Goal: Book appointment/travel/reservation

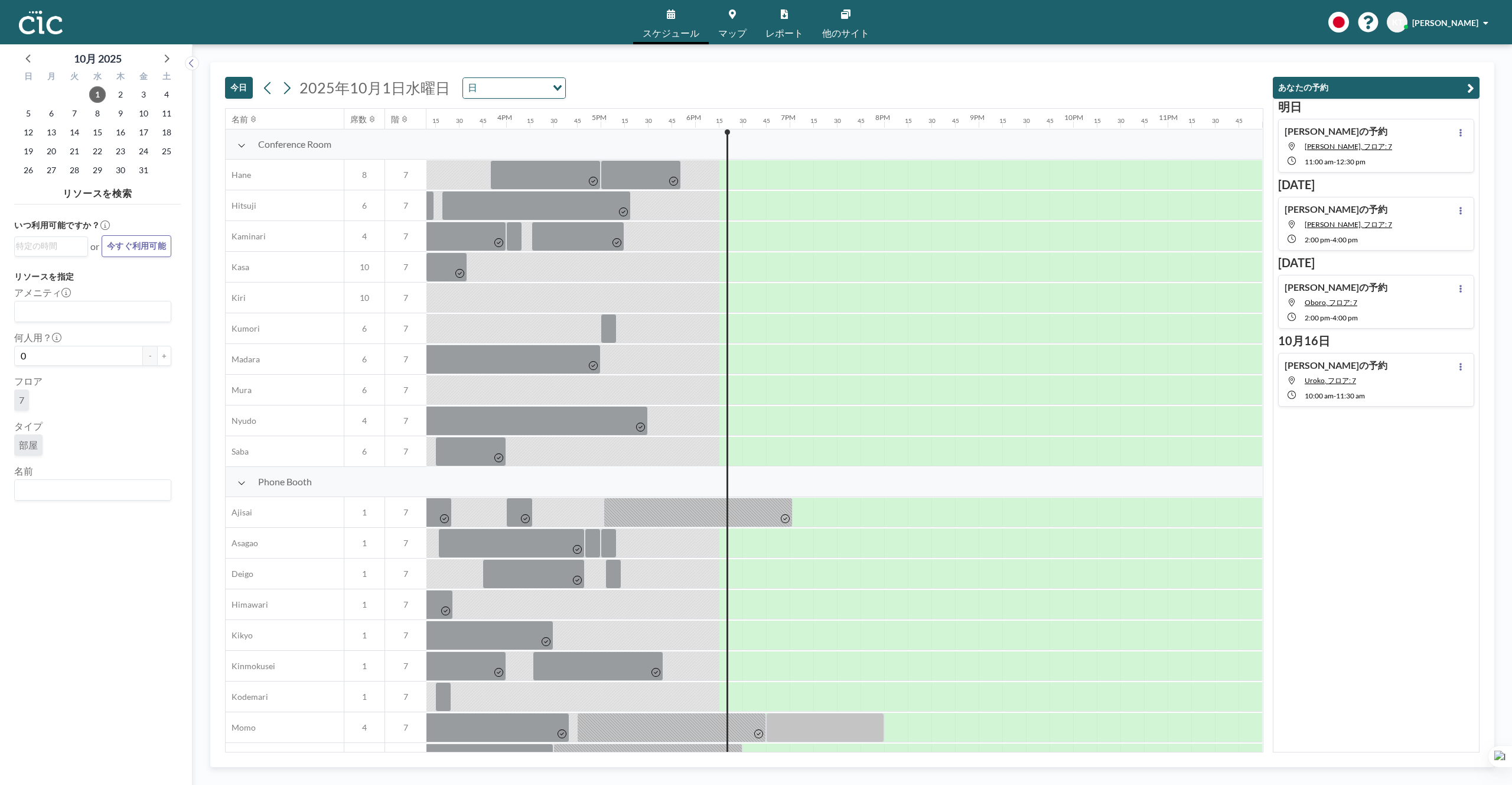
scroll to position [8, 1440]
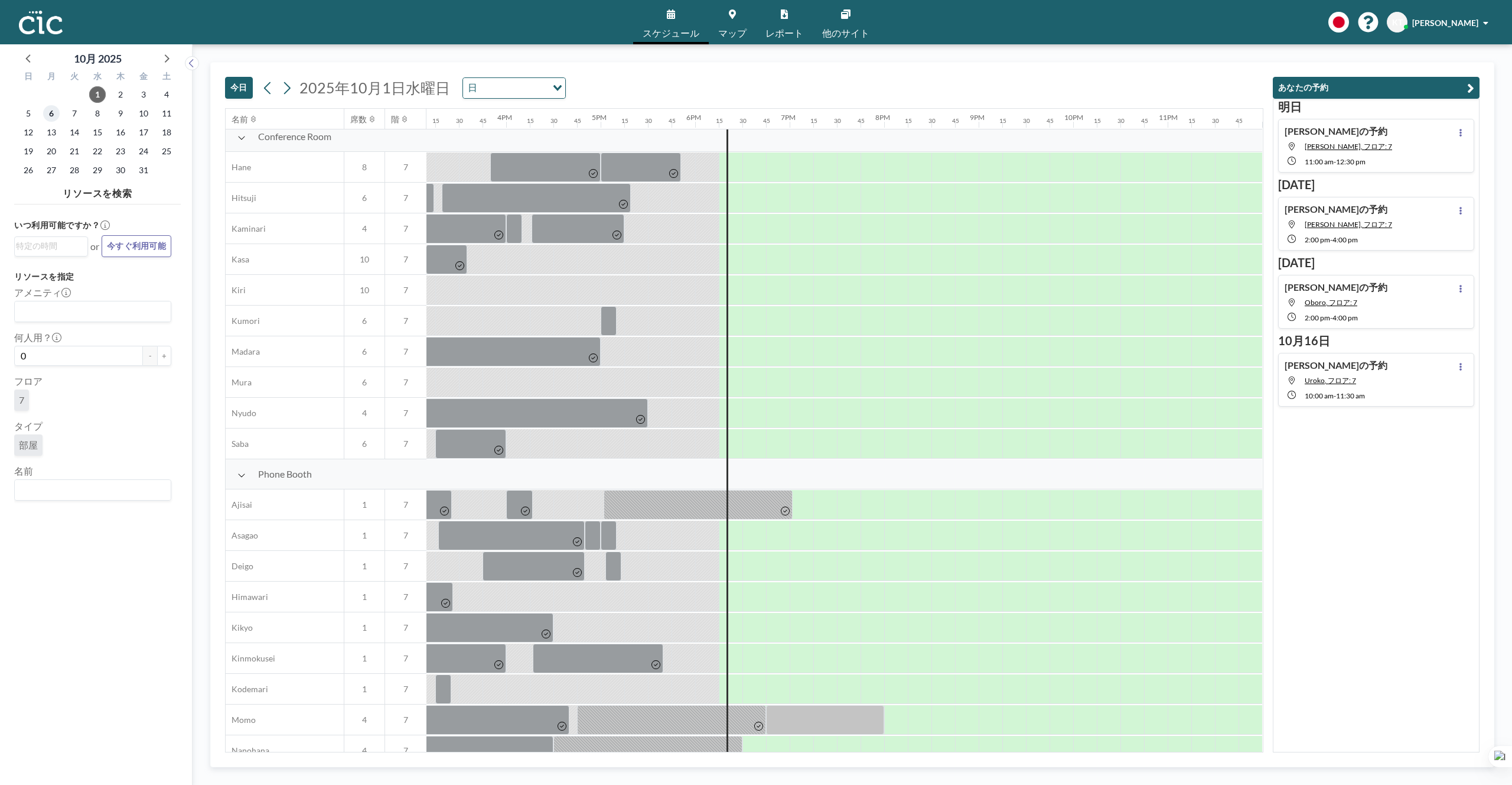
click at [54, 115] on span "6" at bounding box center [51, 113] width 17 height 17
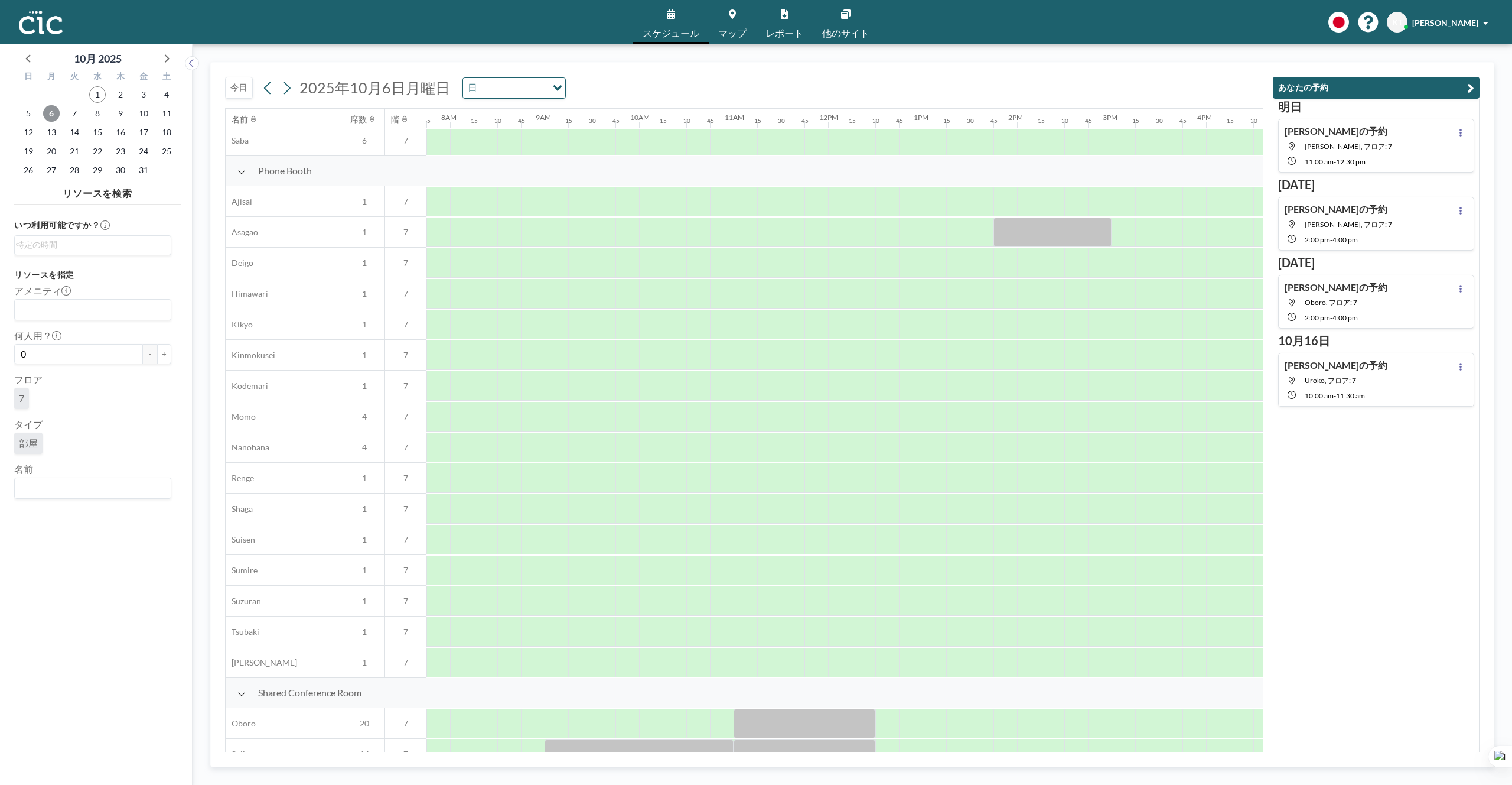
scroll to position [490, 733]
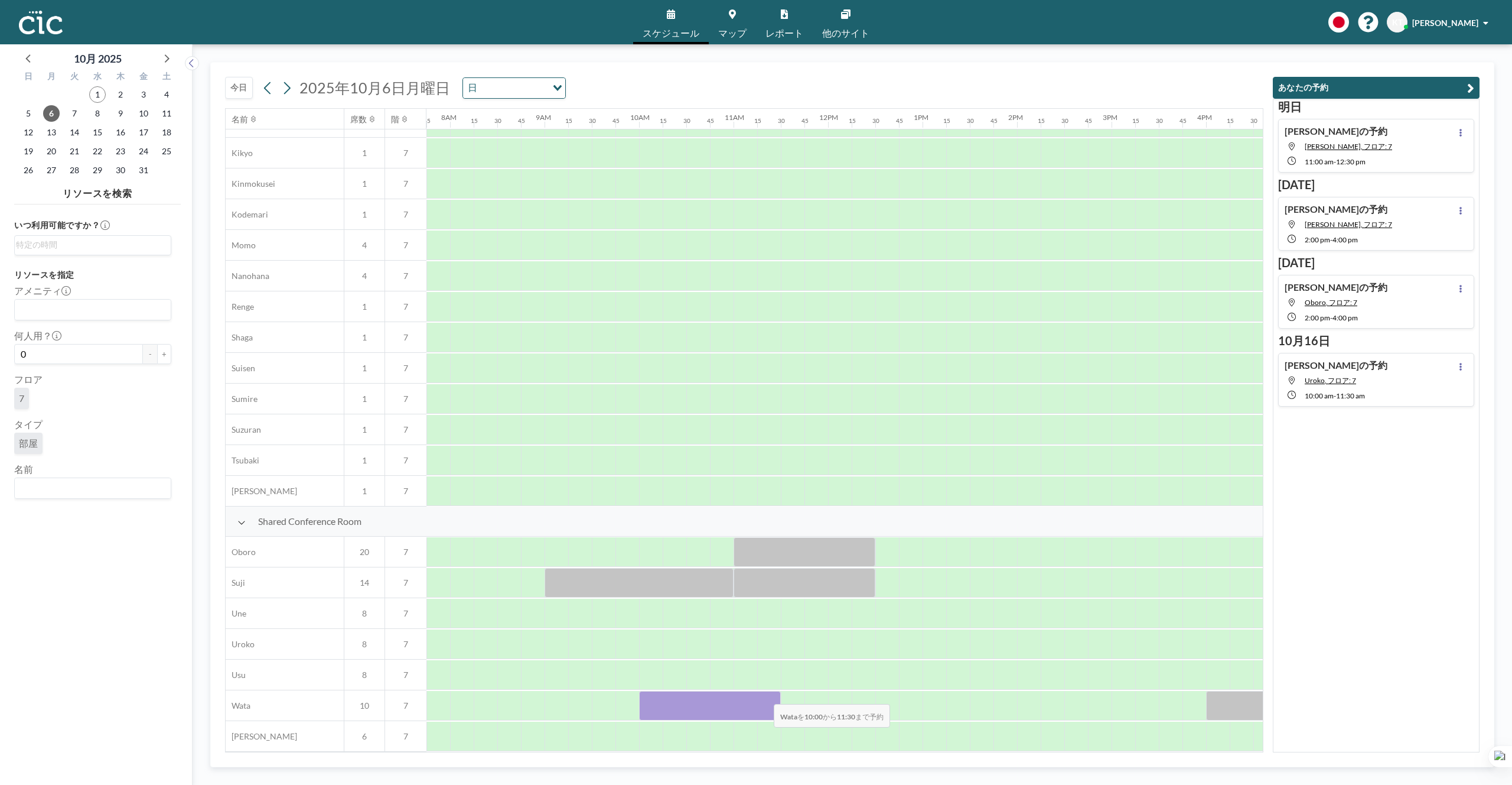
drag, startPoint x: 647, startPoint y: 691, endPoint x: 764, endPoint y: 696, distance: 117.1
click at [764, 696] on div at bounding box center [710, 706] width 142 height 29
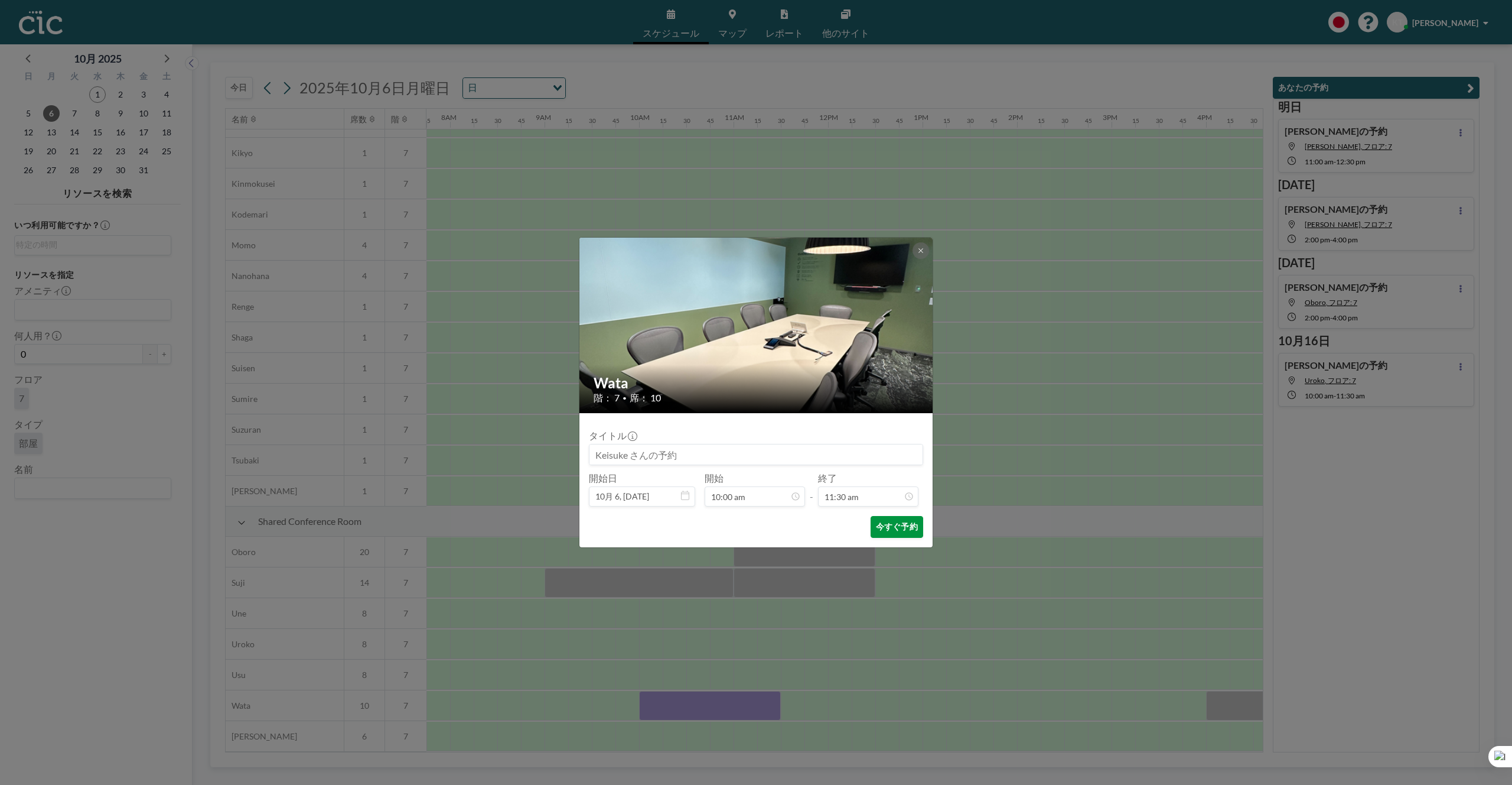
click at [894, 527] on button "今すぐ予約" at bounding box center [896, 527] width 53 height 21
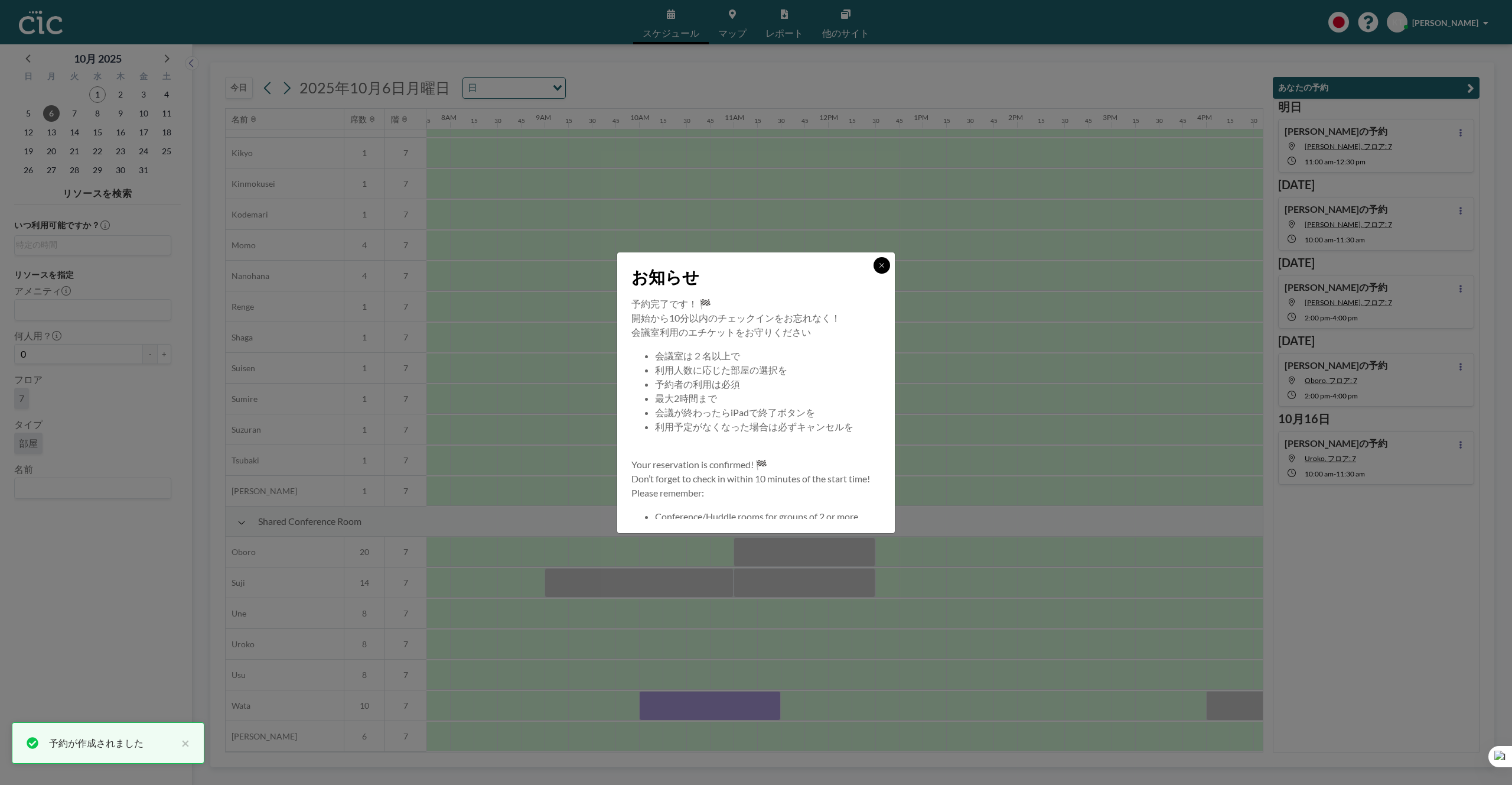
click at [889, 265] on button at bounding box center [882, 265] width 17 height 17
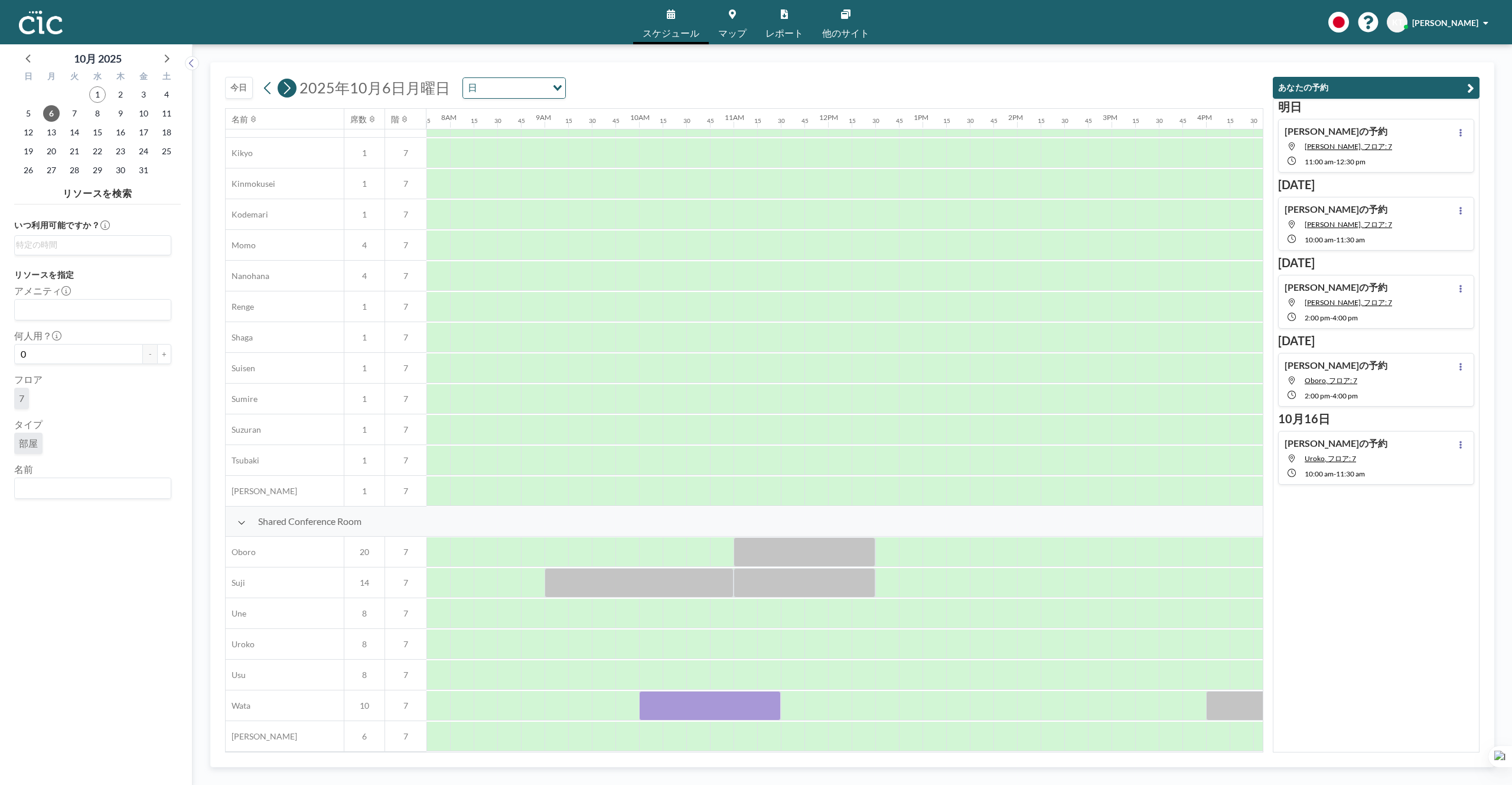
click at [287, 88] on icon at bounding box center [287, 88] width 12 height 18
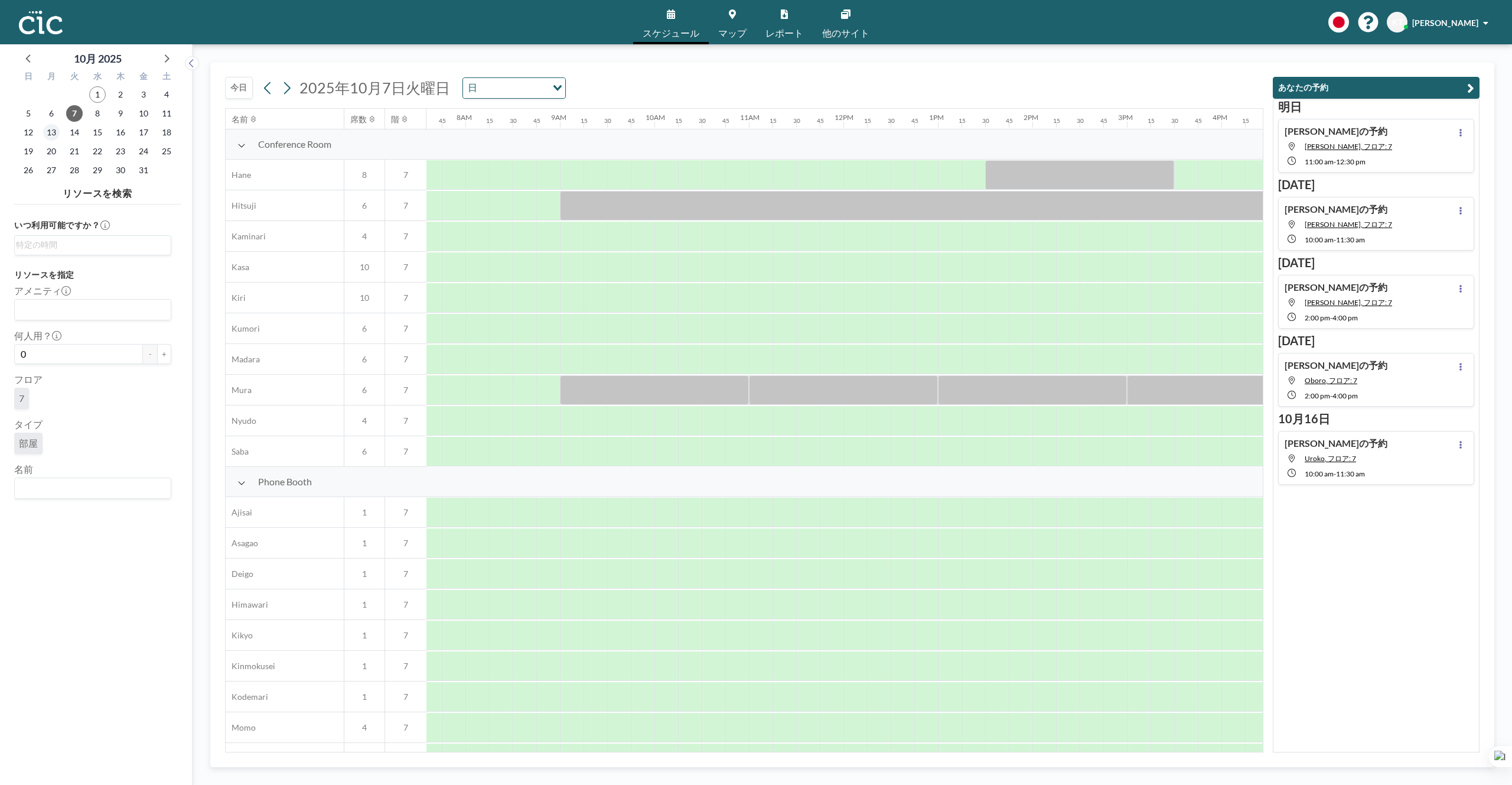
scroll to position [0, 733]
click at [45, 133] on span "13" at bounding box center [51, 132] width 17 height 17
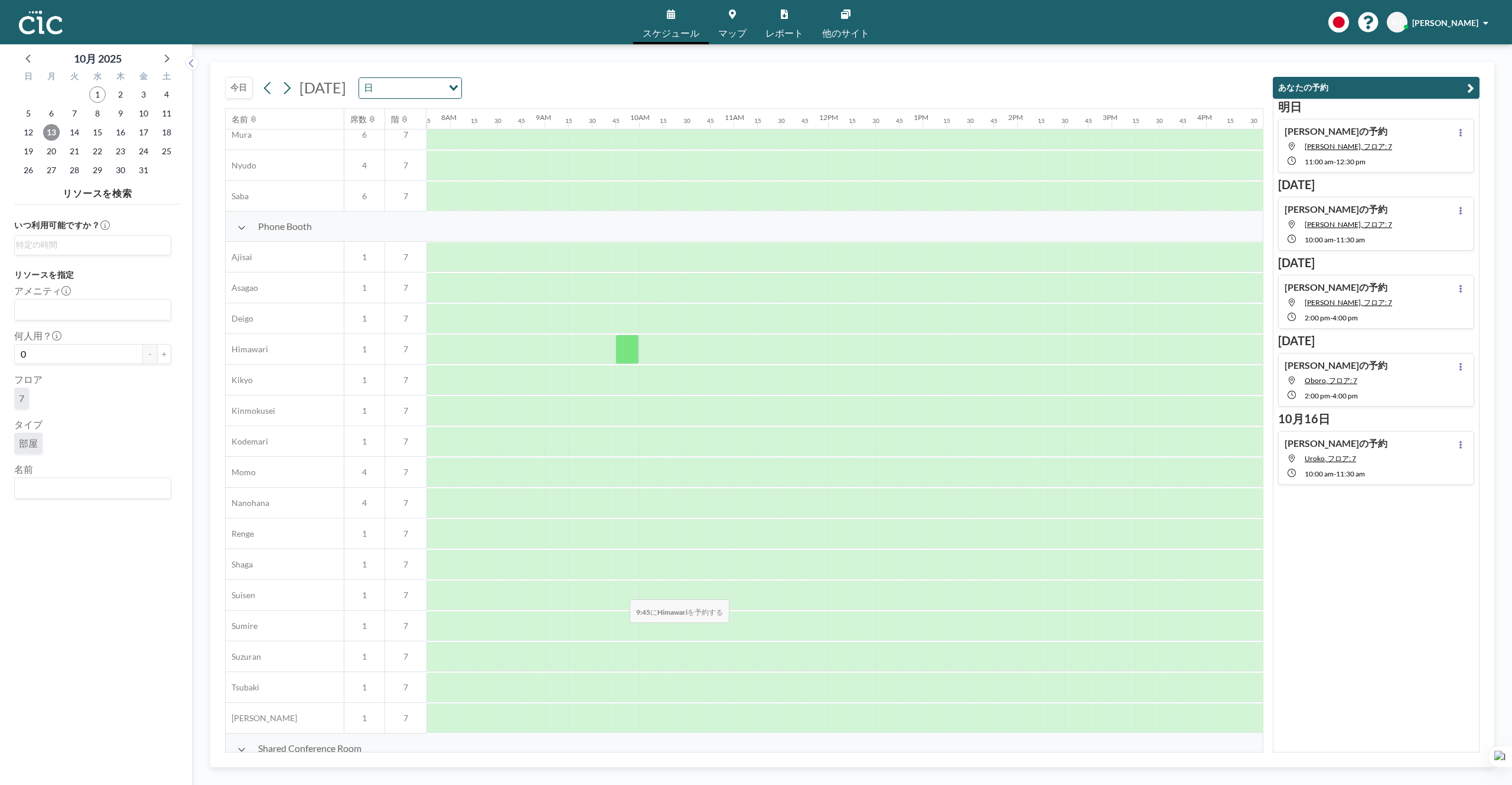
scroll to position [490, 733]
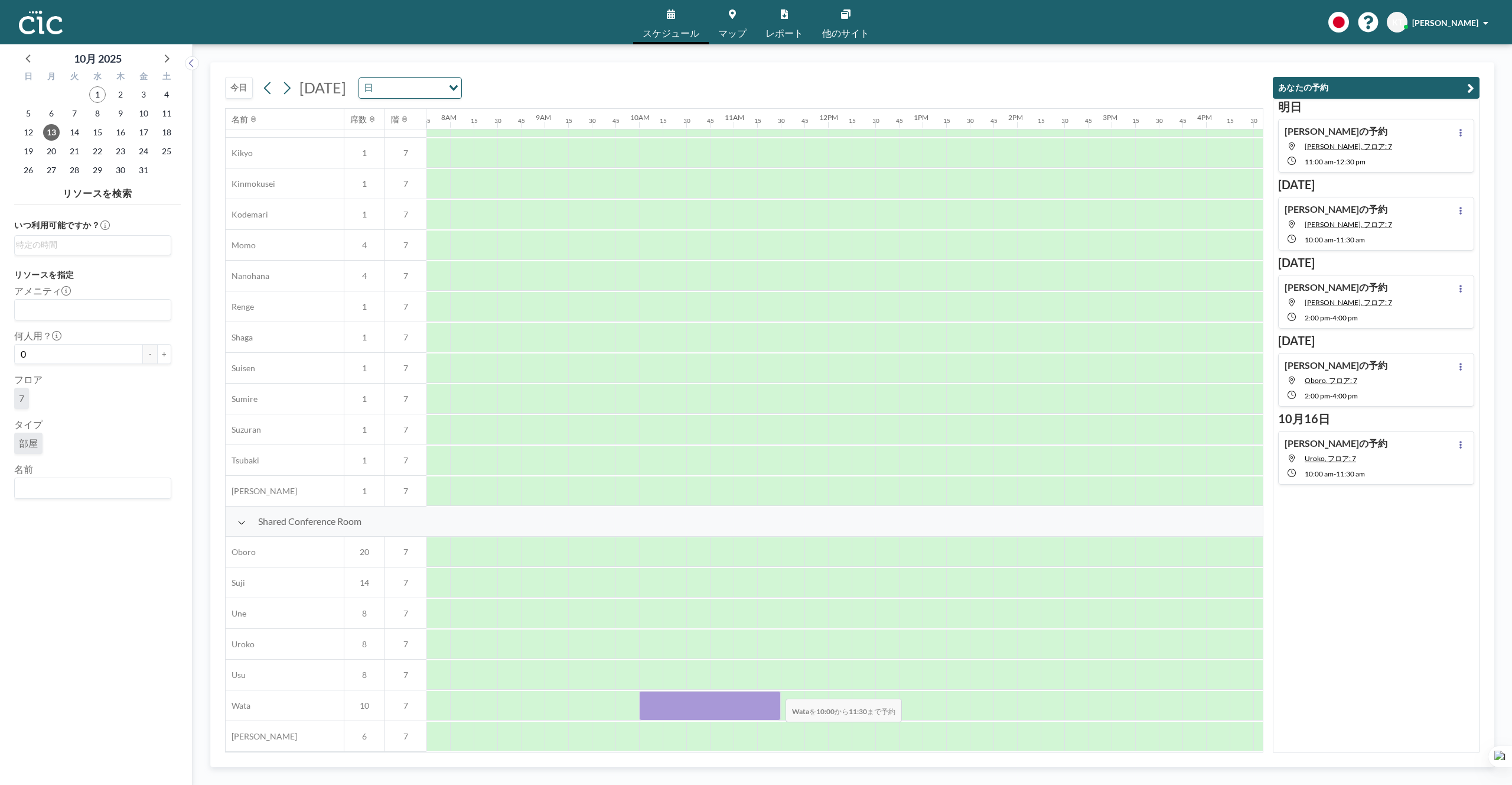
drag, startPoint x: 647, startPoint y: 691, endPoint x: 776, endPoint y: 691, distance: 129.0
click at [776, 691] on div at bounding box center [710, 706] width 142 height 29
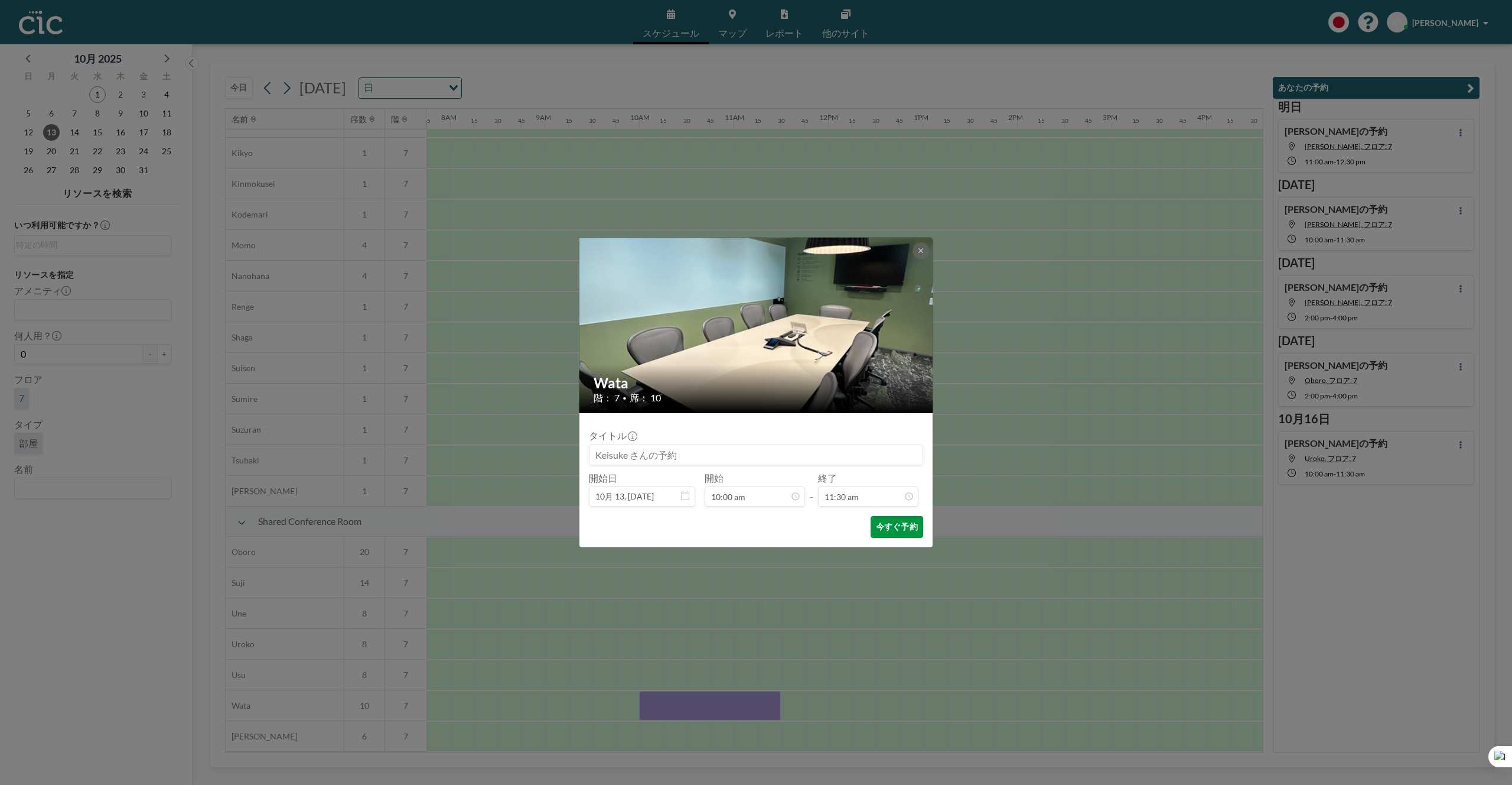
click at [902, 525] on button "今すぐ予約" at bounding box center [896, 527] width 53 height 21
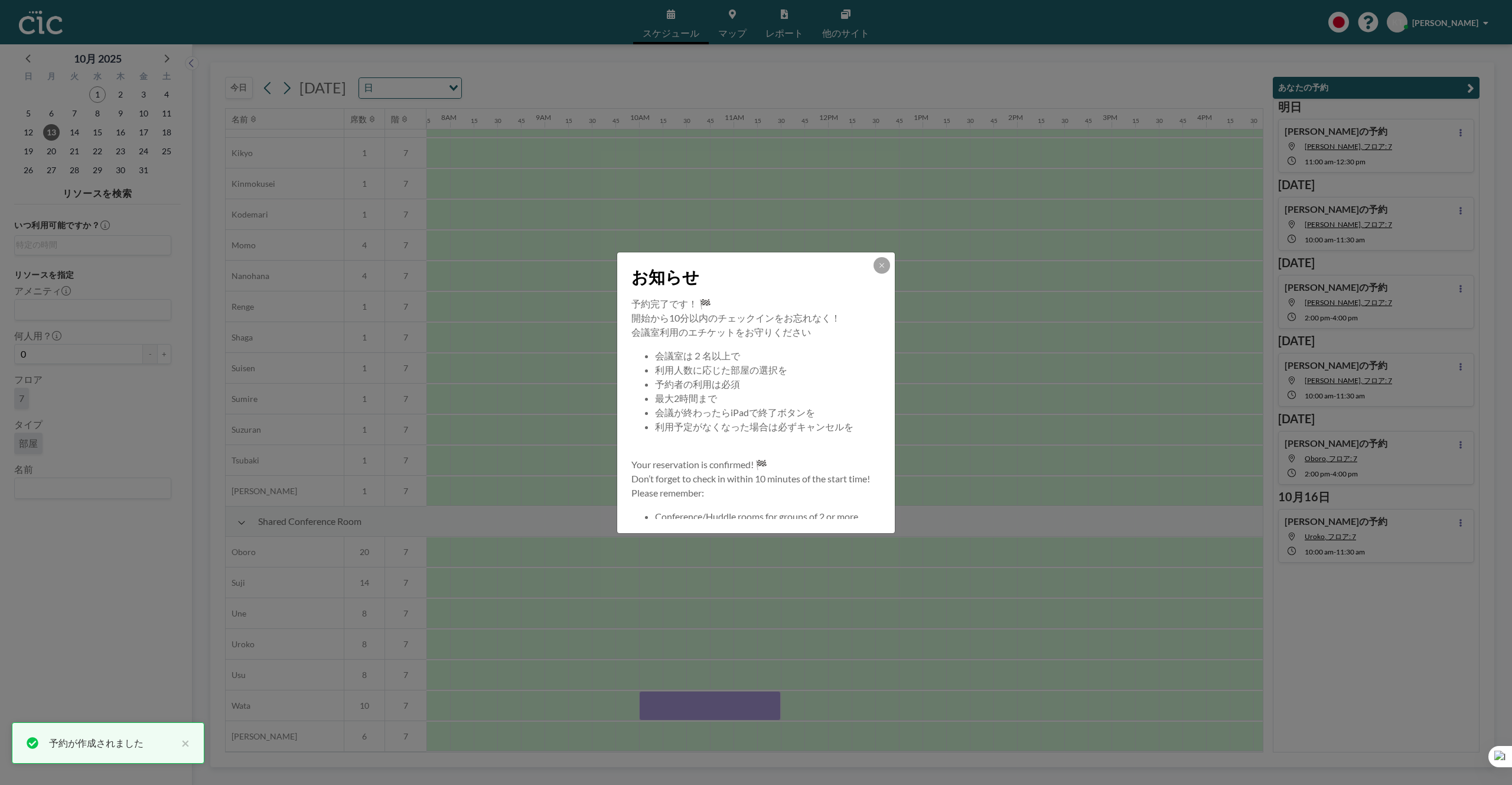
click at [54, 152] on div "お知らせ 予約完了です！ 🏁 開始から10分以内のチェックインをお忘れなく！ 会議室利用のエチケットをお守りください 会議室は２名以上で 利用人数に応じた部屋…" at bounding box center [756, 392] width 1512 height 785
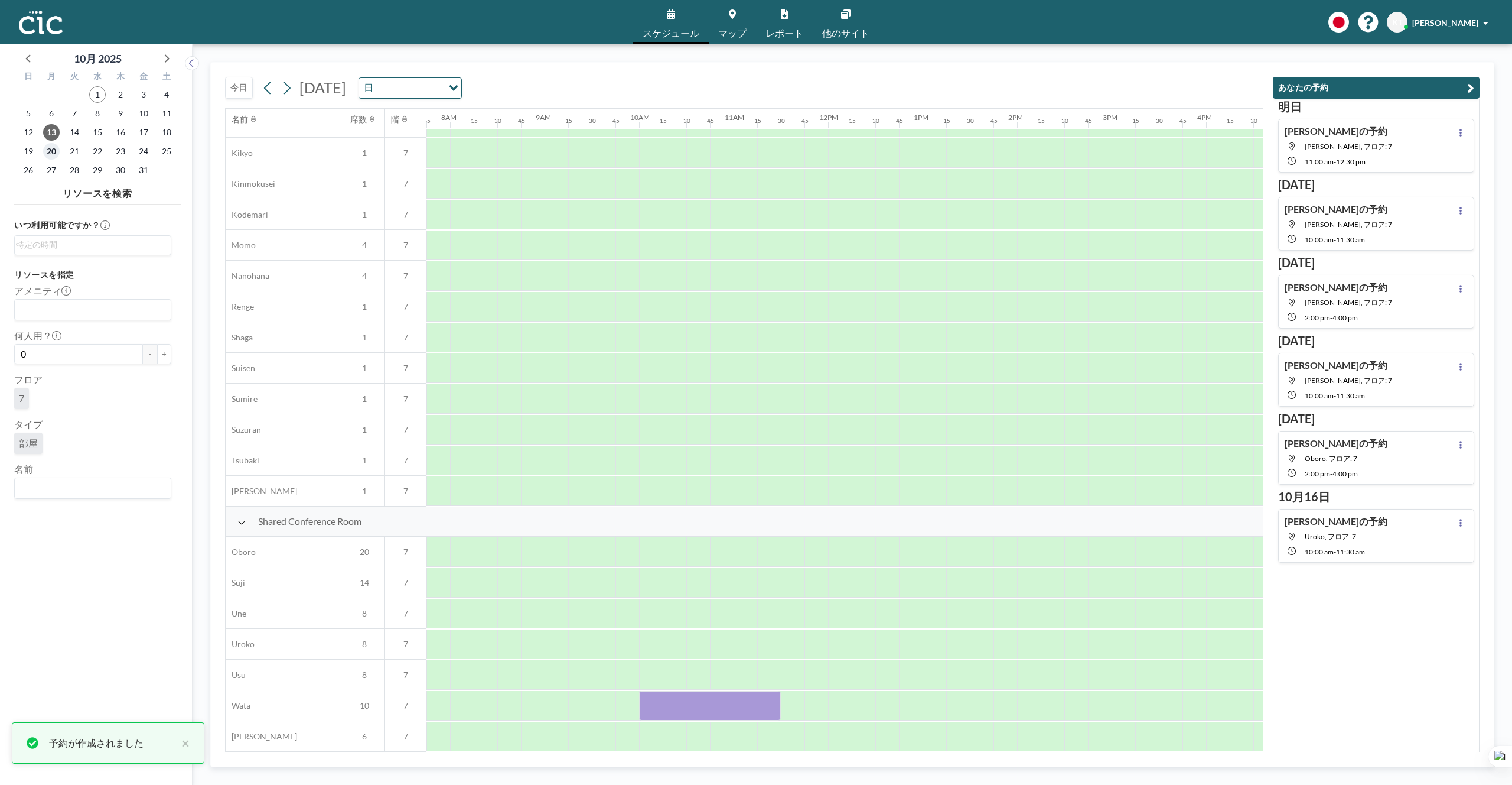
click at [52, 153] on span "20" at bounding box center [51, 151] width 17 height 17
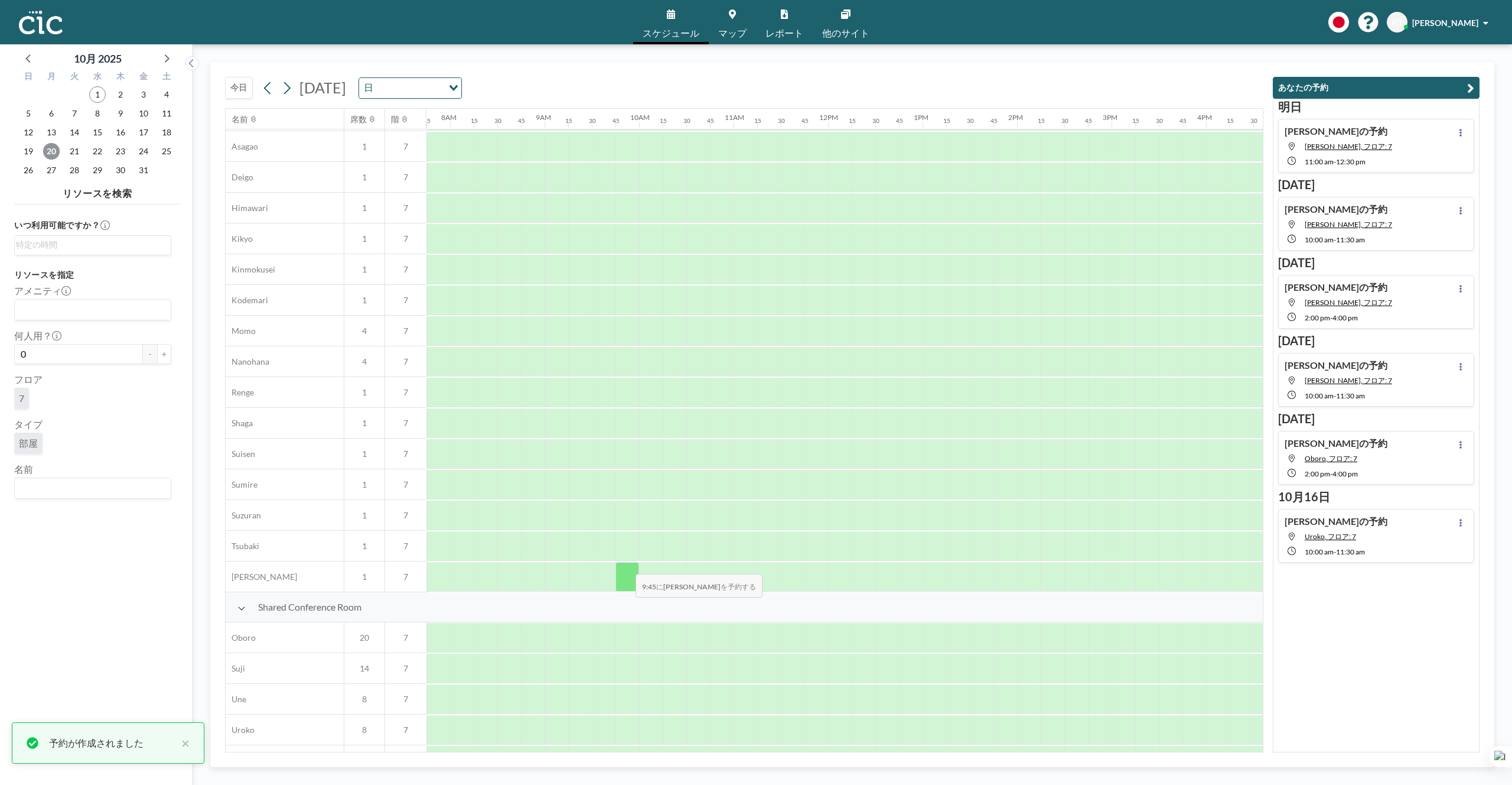
scroll to position [490, 733]
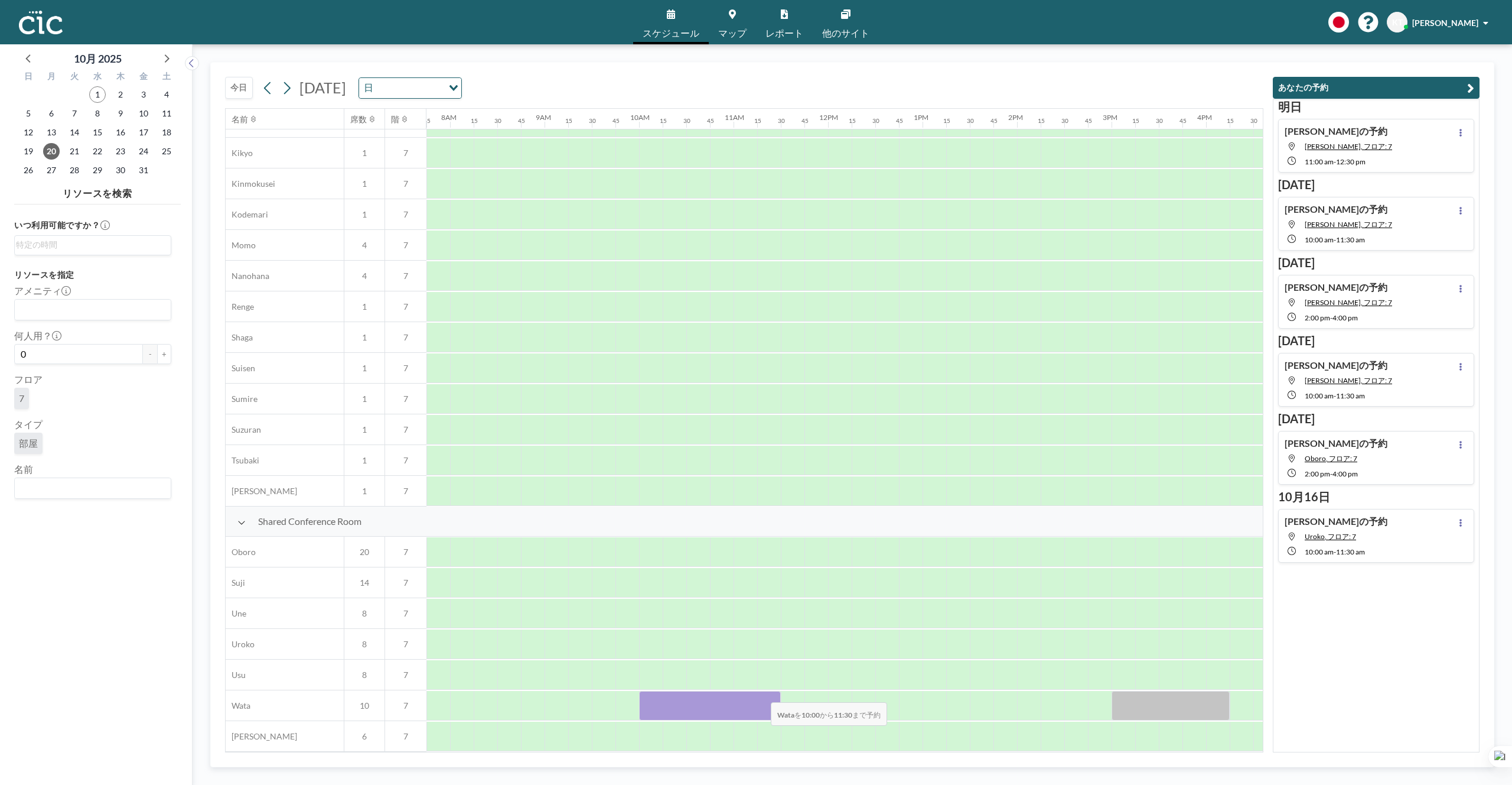
drag, startPoint x: 647, startPoint y: 690, endPoint x: 761, endPoint y: 694, distance: 114.1
click at [761, 694] on div at bounding box center [710, 706] width 142 height 29
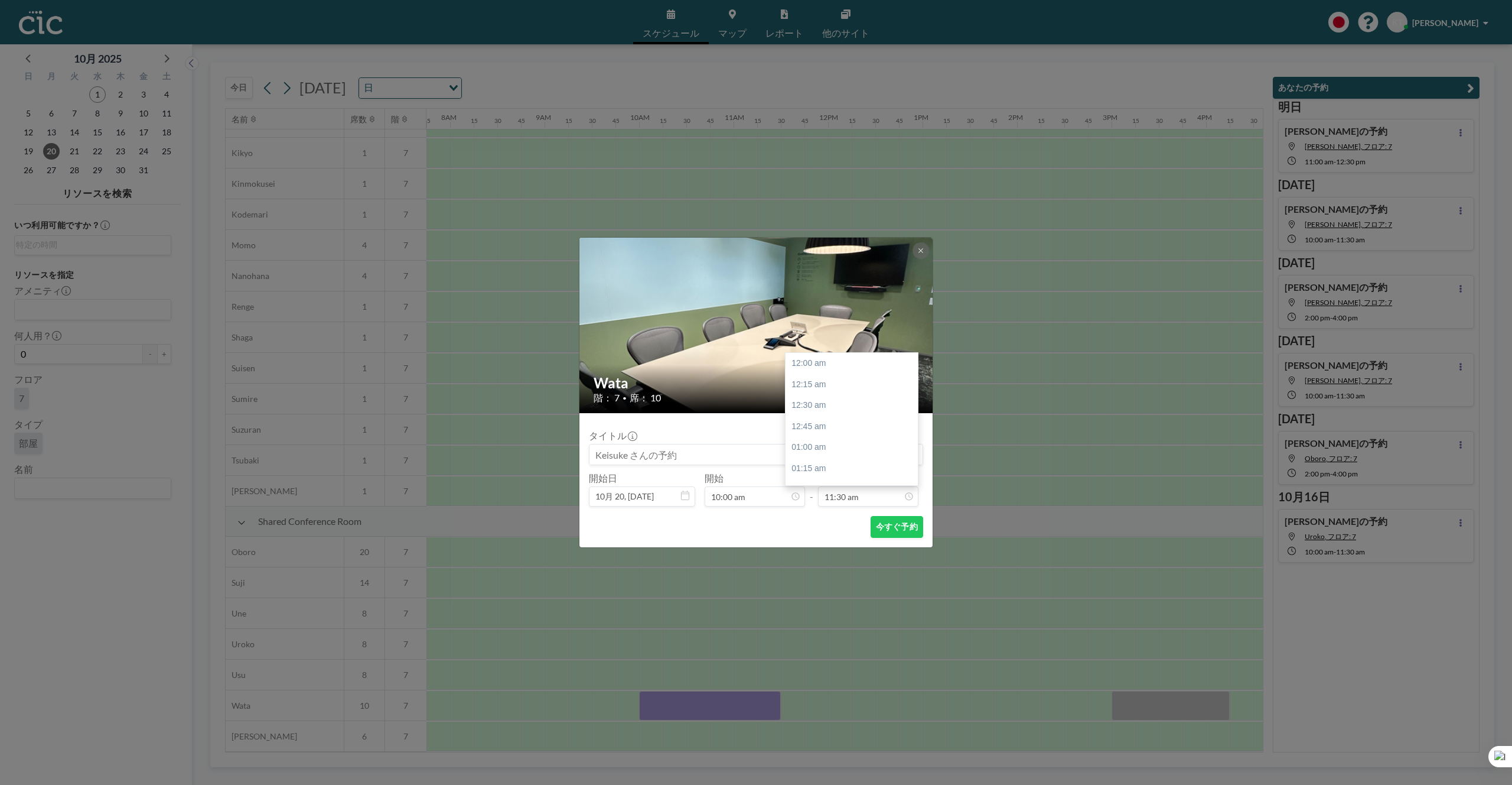
scroll to position [967, 0]
click at [888, 523] on button "今すぐ予約" at bounding box center [896, 527] width 53 height 21
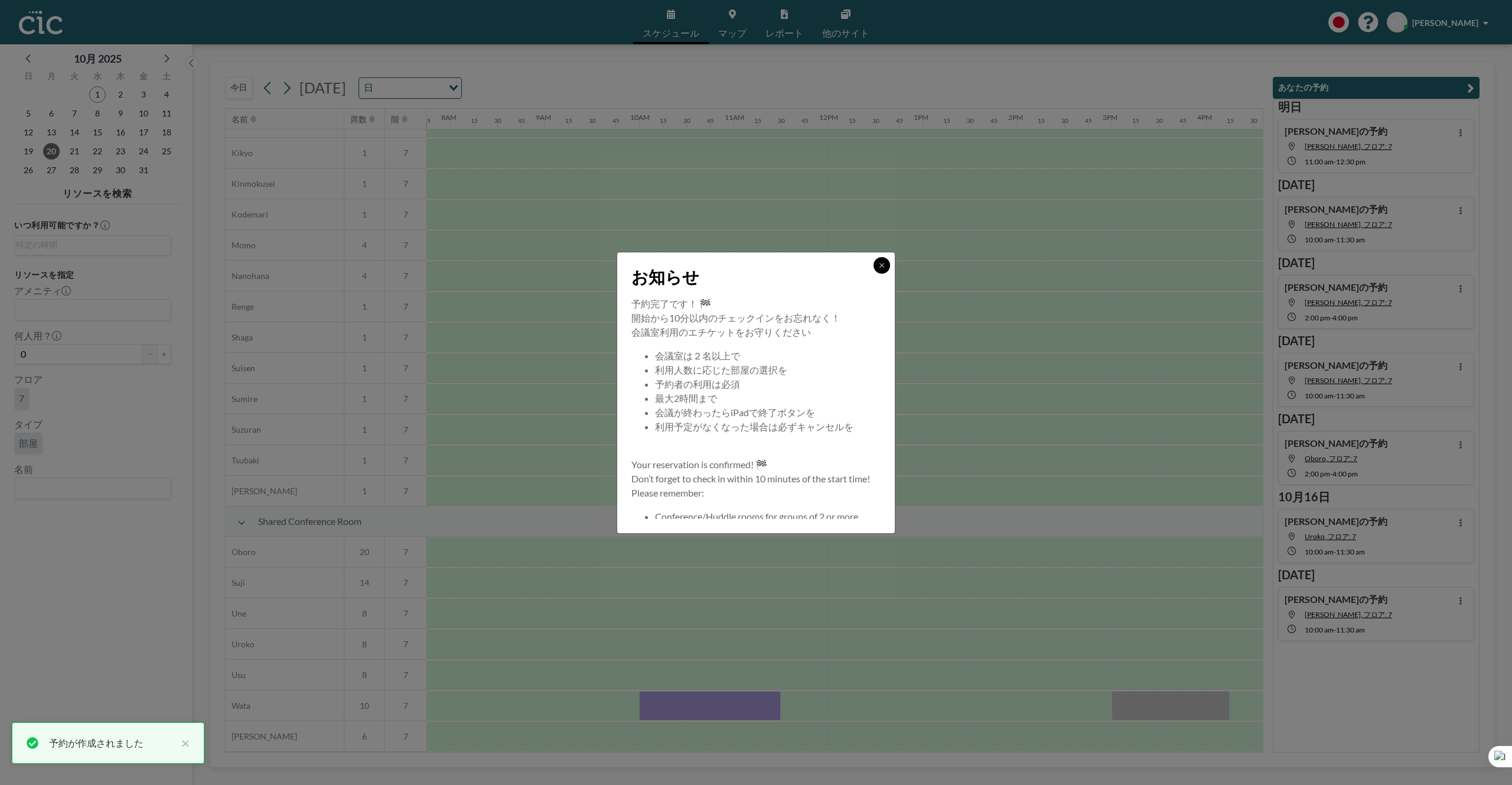
click at [890, 268] on button at bounding box center [882, 265] width 17 height 17
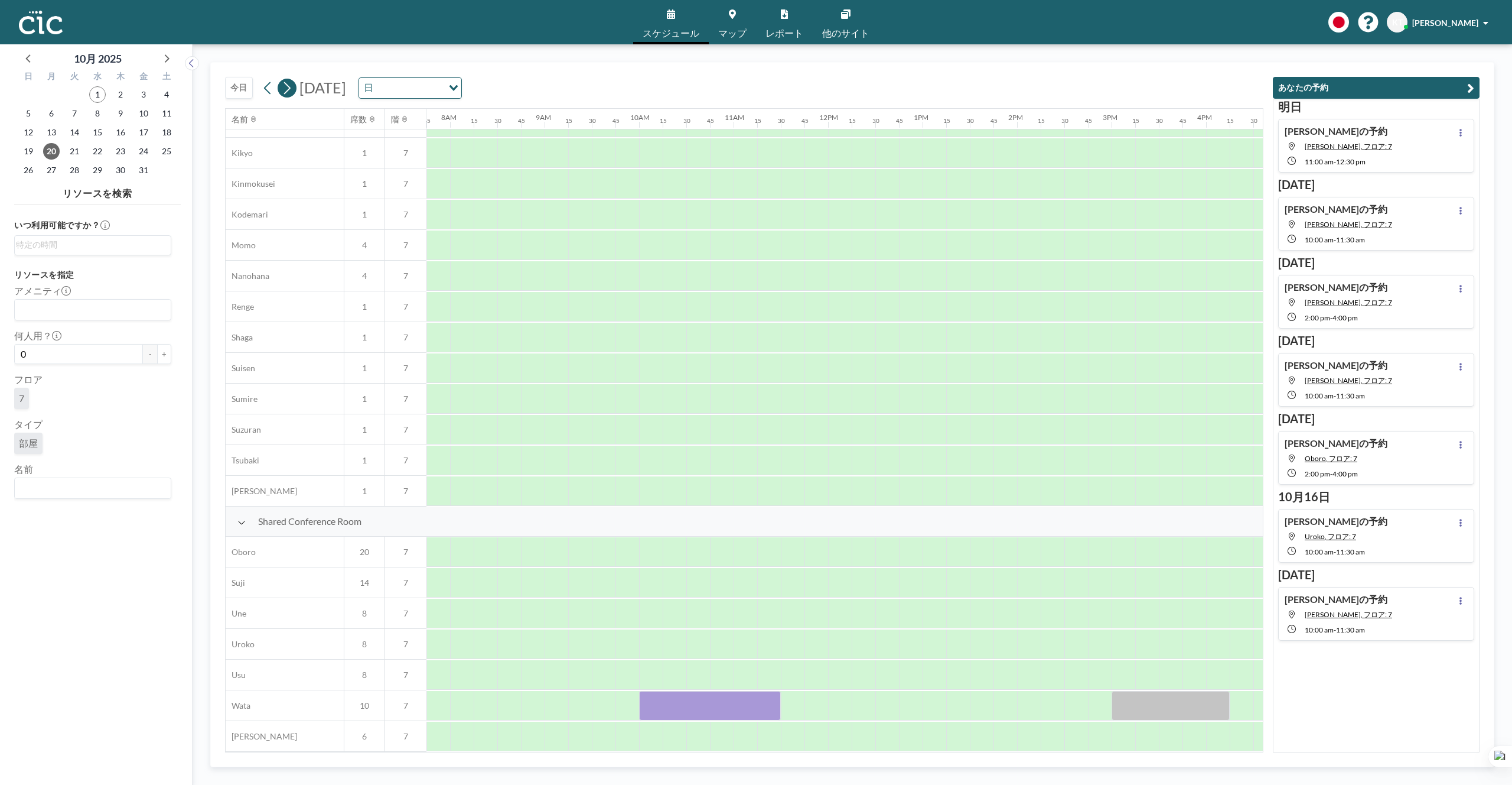
click at [295, 88] on button at bounding box center [287, 88] width 19 height 19
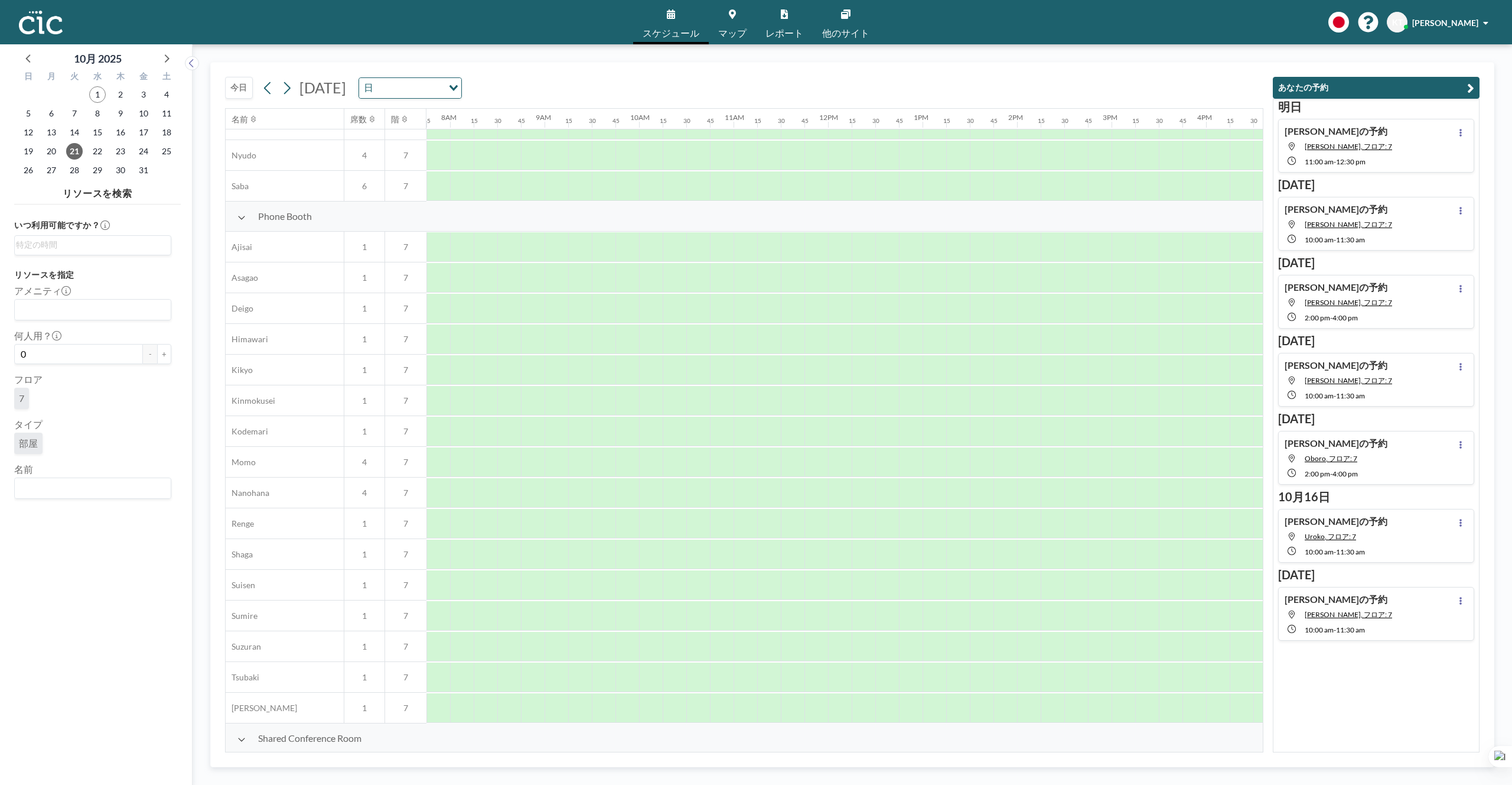
scroll to position [490, 733]
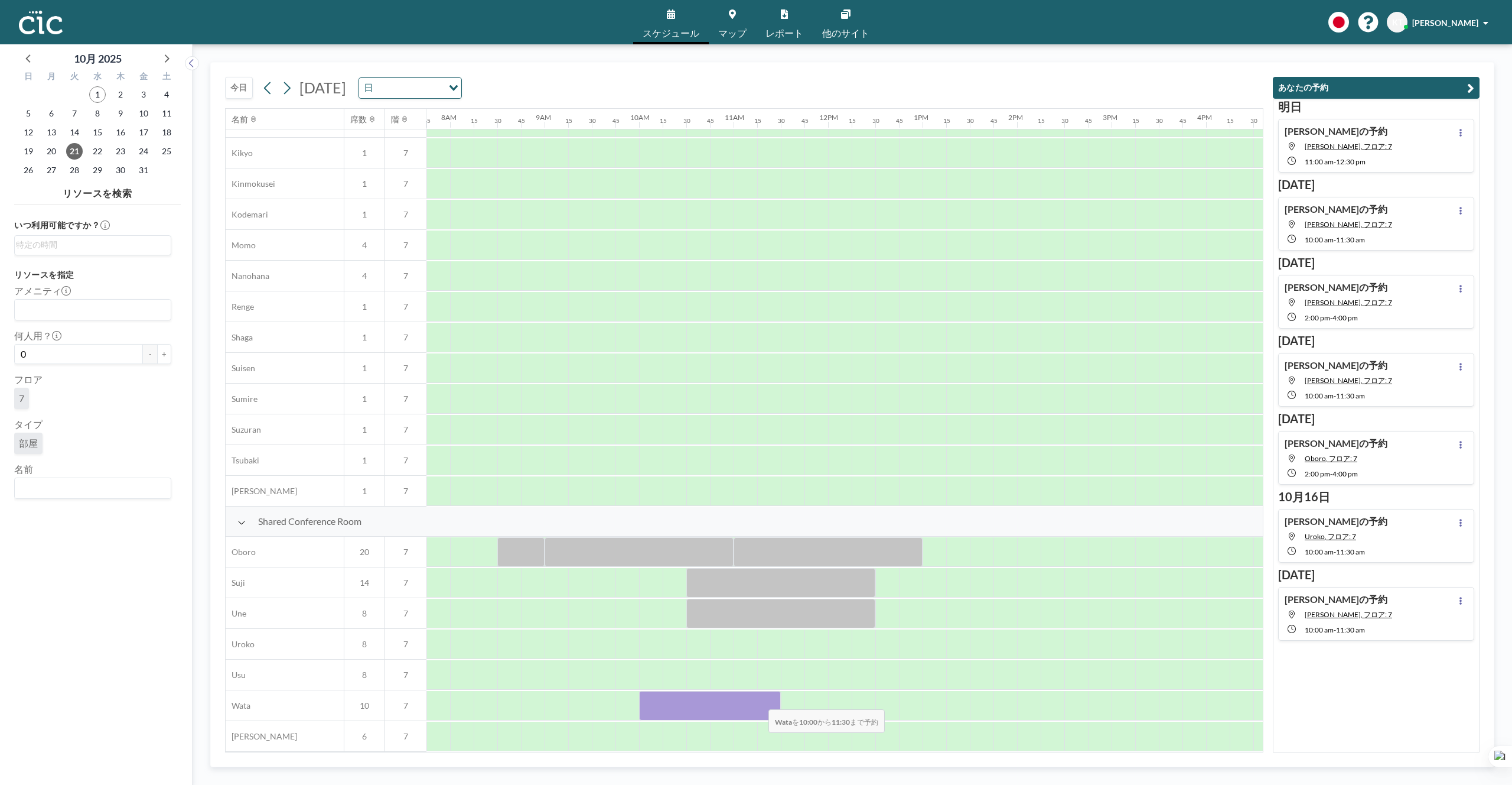
drag, startPoint x: 649, startPoint y: 699, endPoint x: 759, endPoint y: 701, distance: 110.0
click at [759, 701] on div at bounding box center [710, 706] width 142 height 29
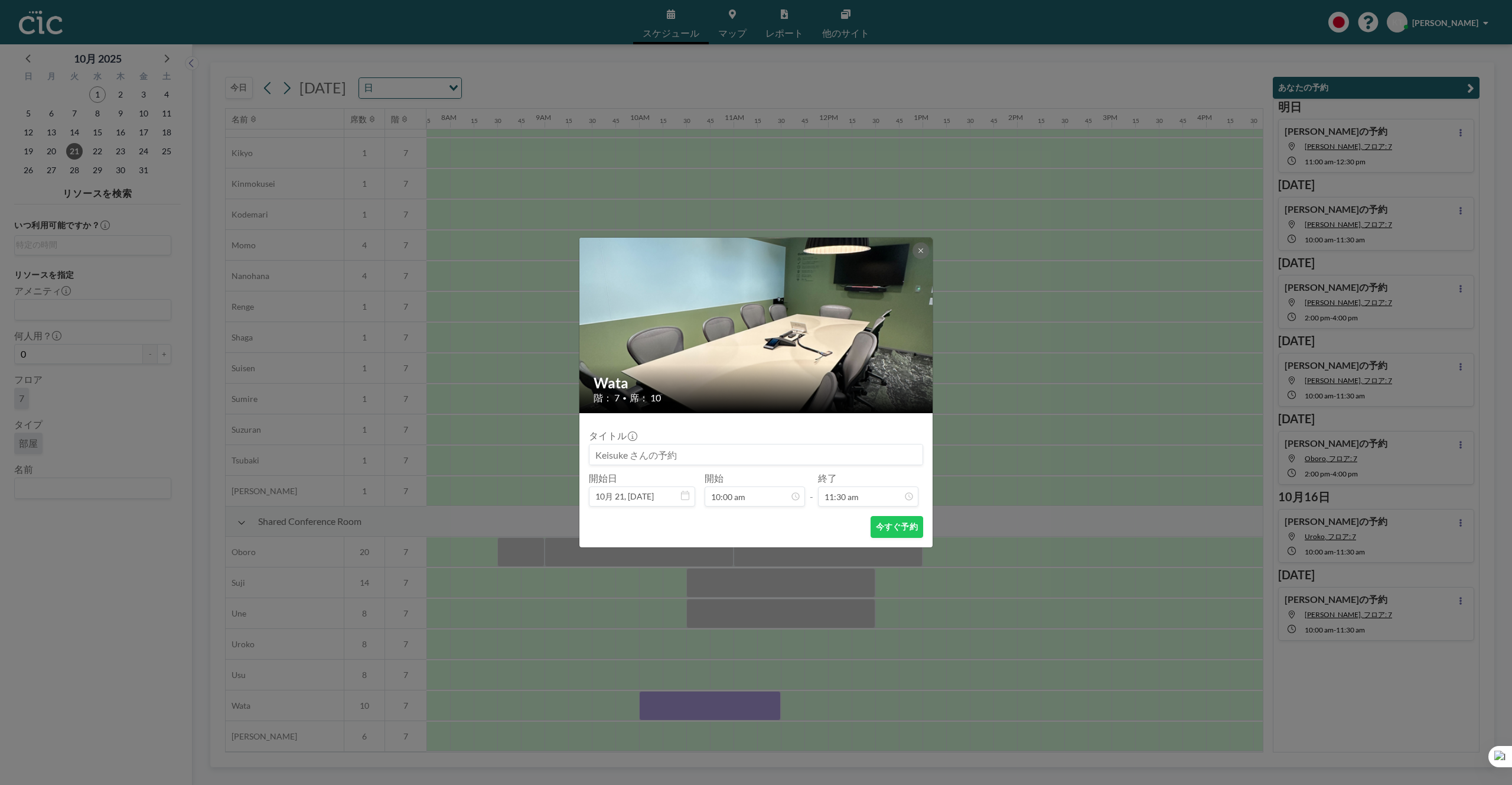
scroll to position [841, 0]
click at [882, 530] on button "今すぐ予約" at bounding box center [896, 527] width 53 height 21
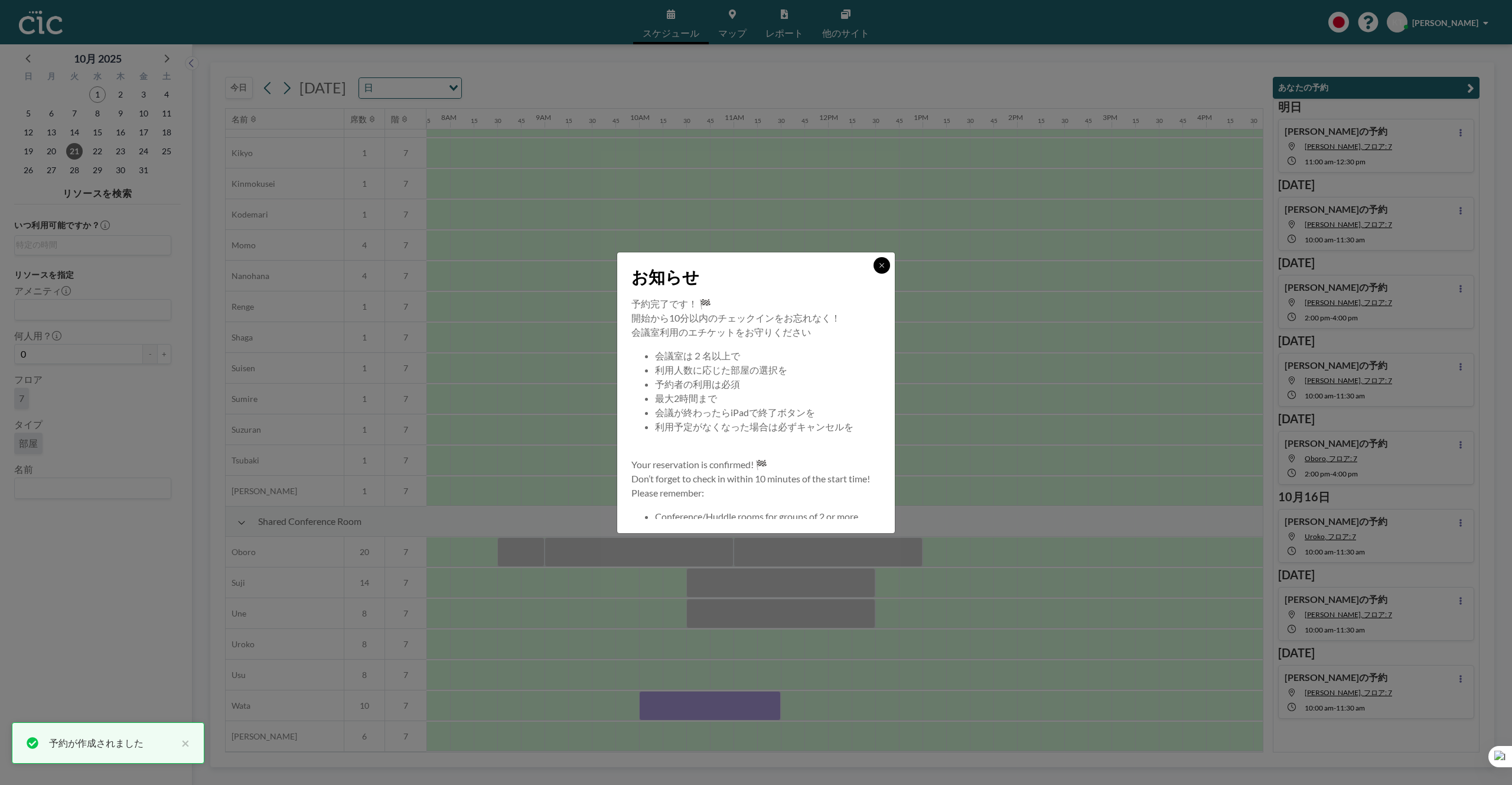
click at [879, 270] on button at bounding box center [882, 265] width 17 height 17
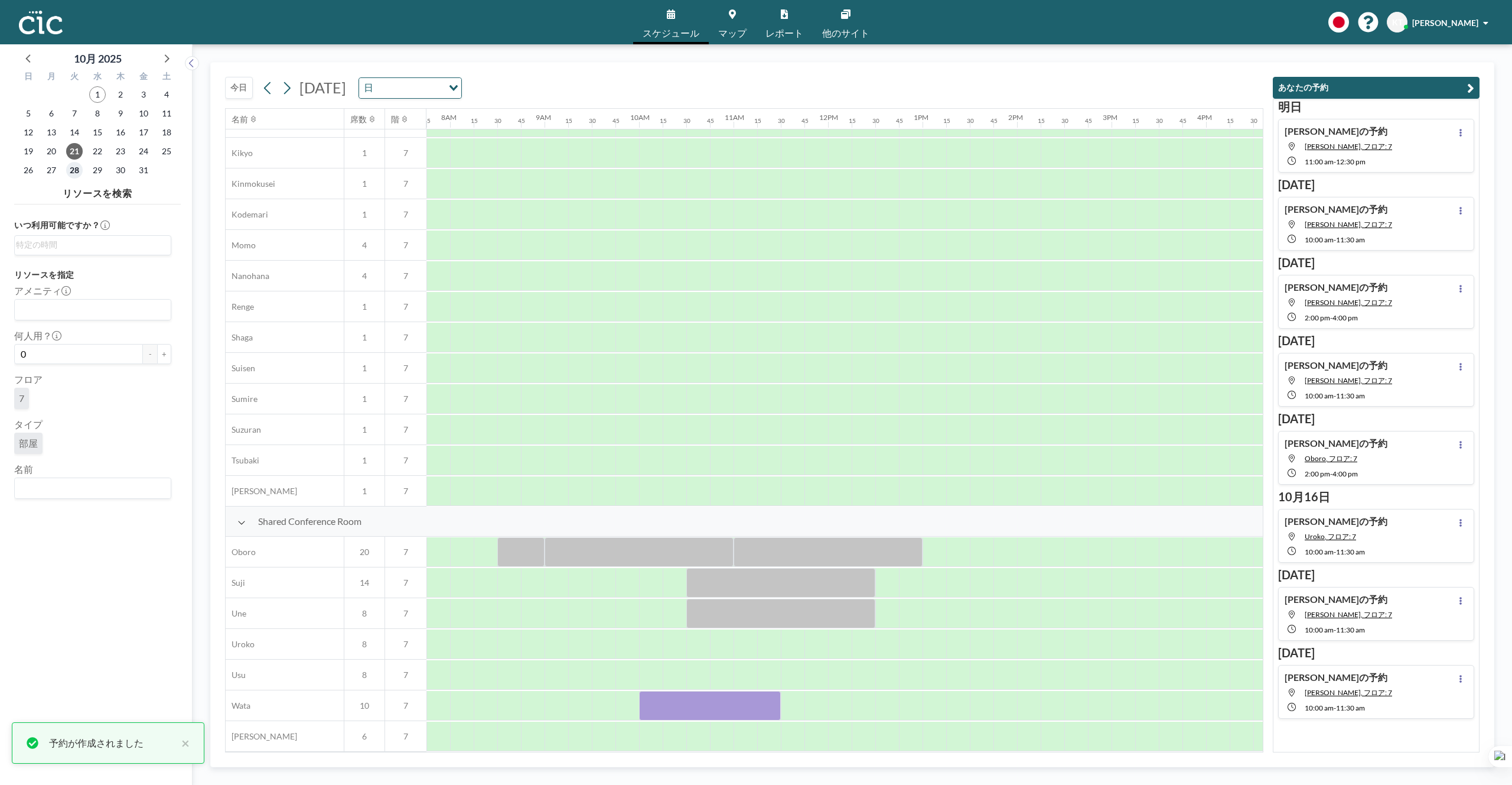
click at [72, 167] on span "28" at bounding box center [74, 170] width 17 height 17
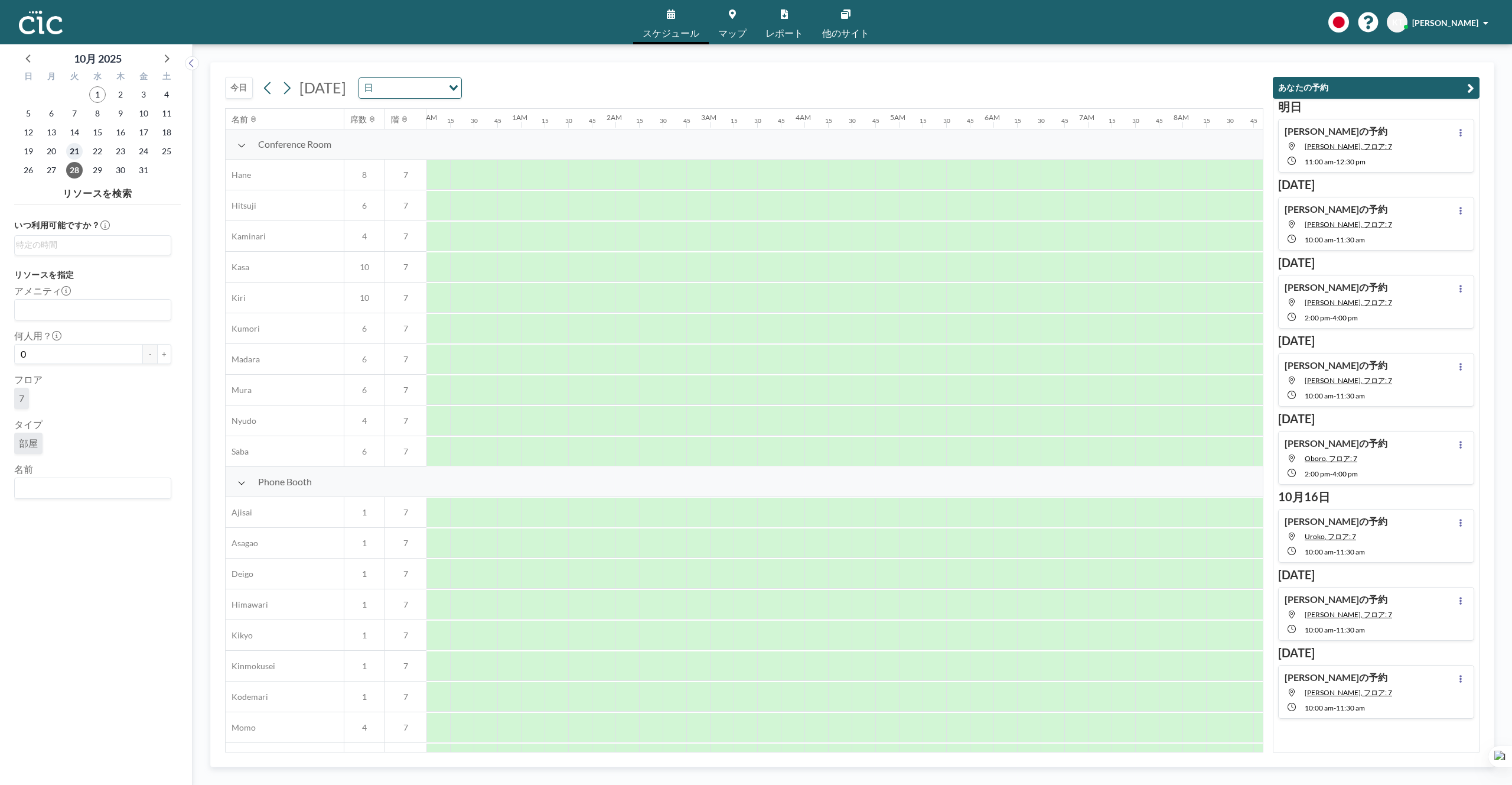
scroll to position [0, 644]
click at [72, 151] on span "21" at bounding box center [74, 151] width 17 height 17
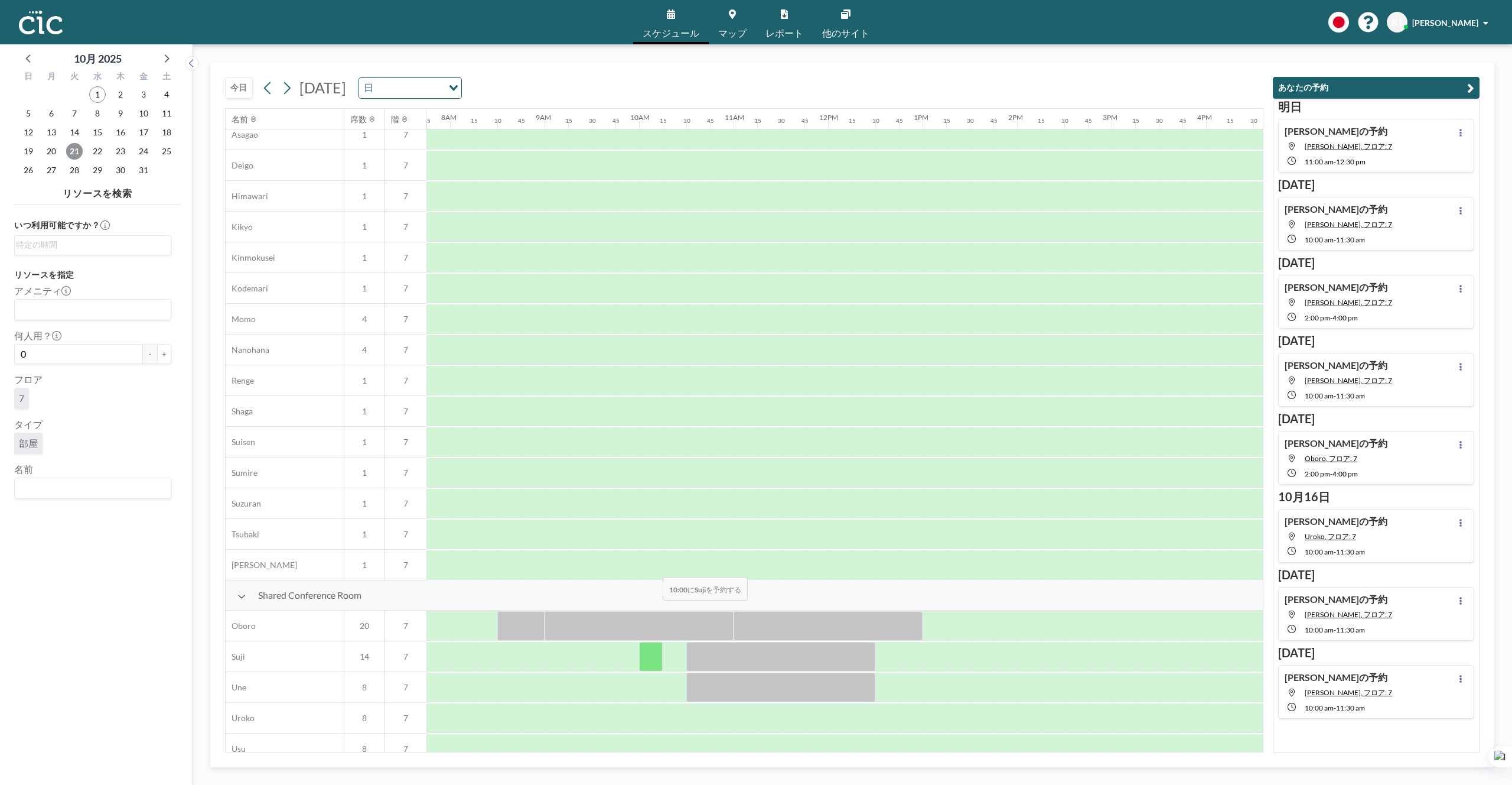
scroll to position [490, 733]
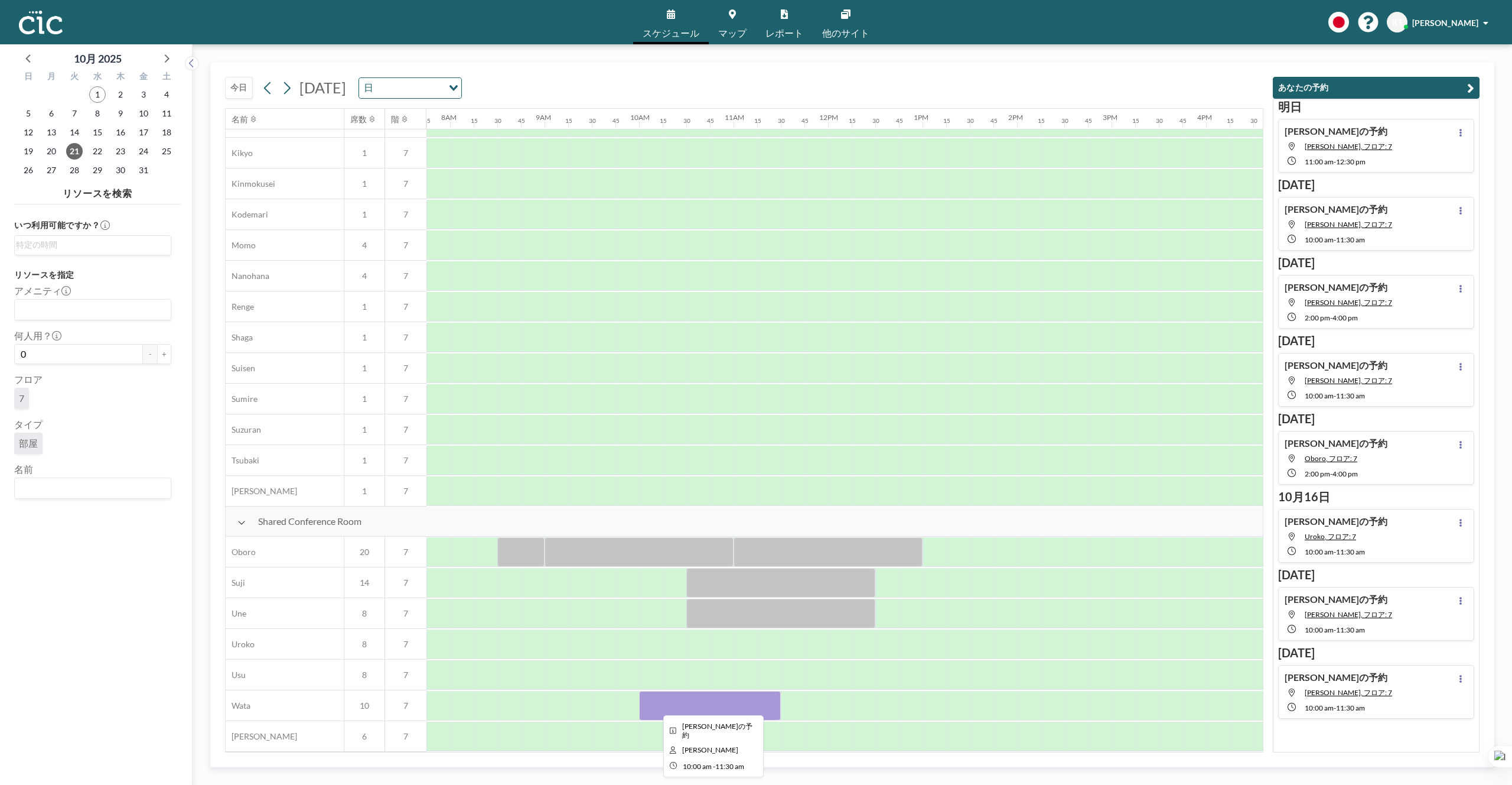
click at [665, 691] on div at bounding box center [710, 706] width 142 height 29
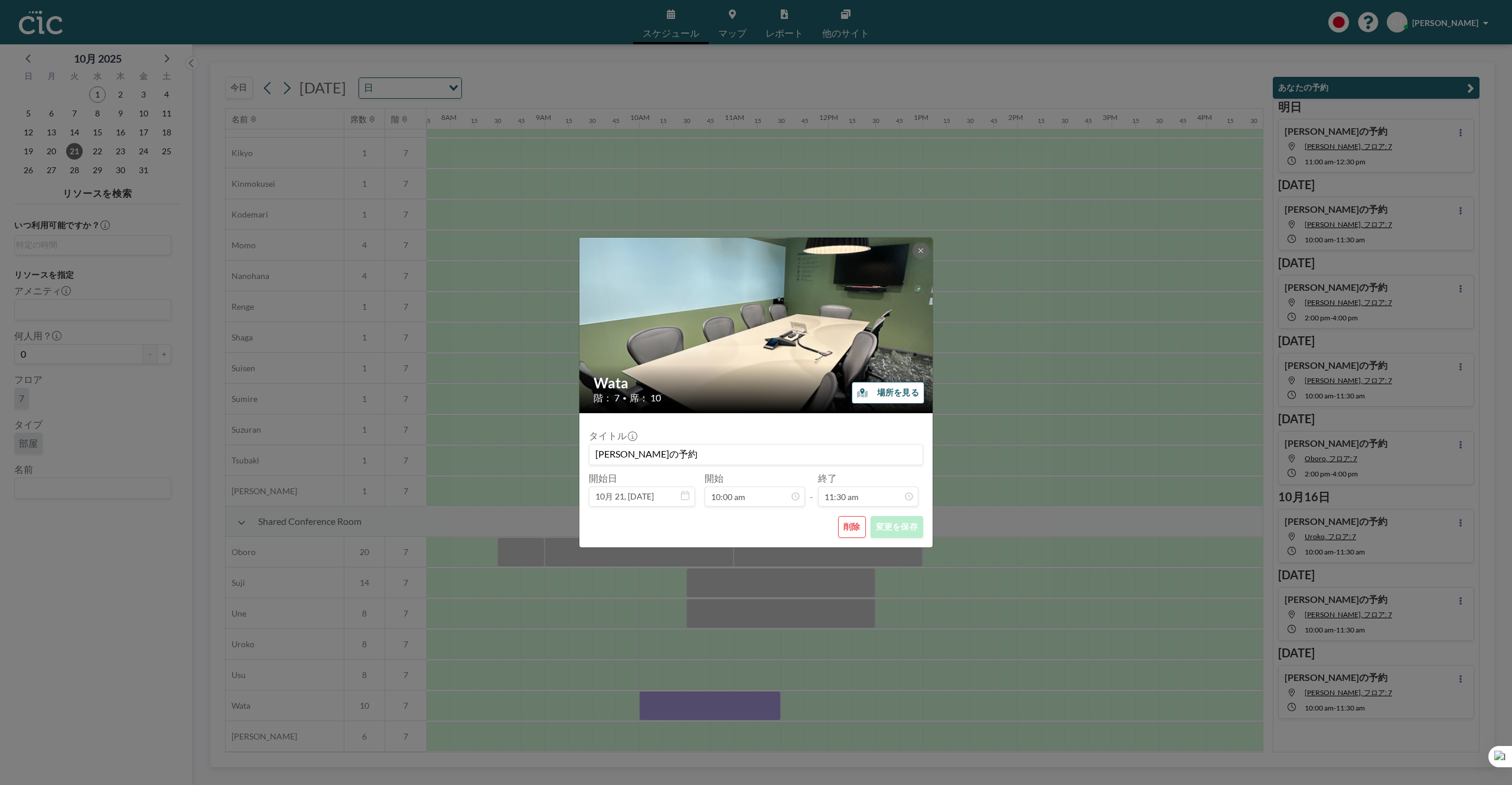
click at [841, 530] on button "削除" at bounding box center [852, 527] width 28 height 21
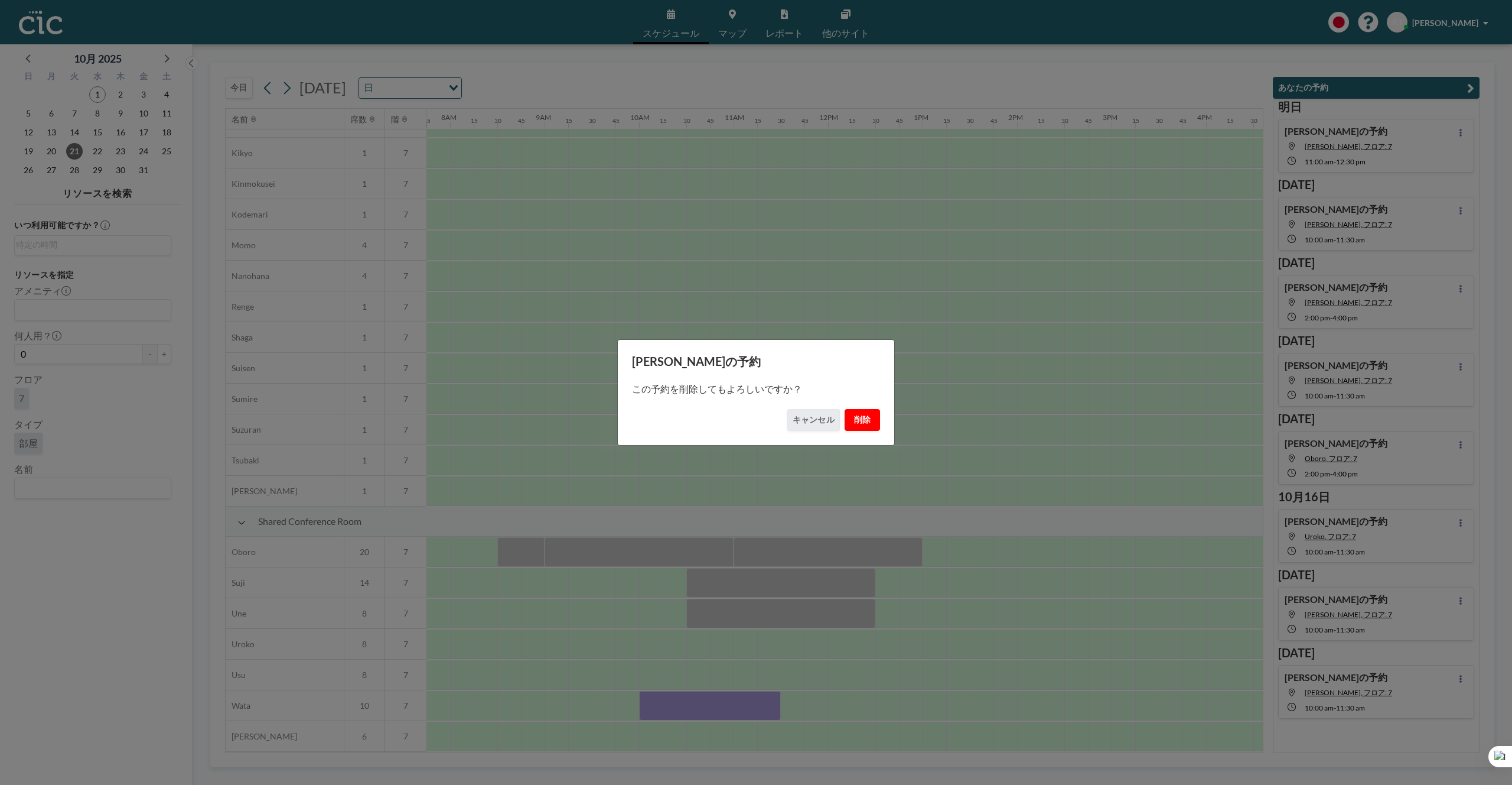
click at [863, 417] on button "削除" at bounding box center [862, 420] width 36 height 21
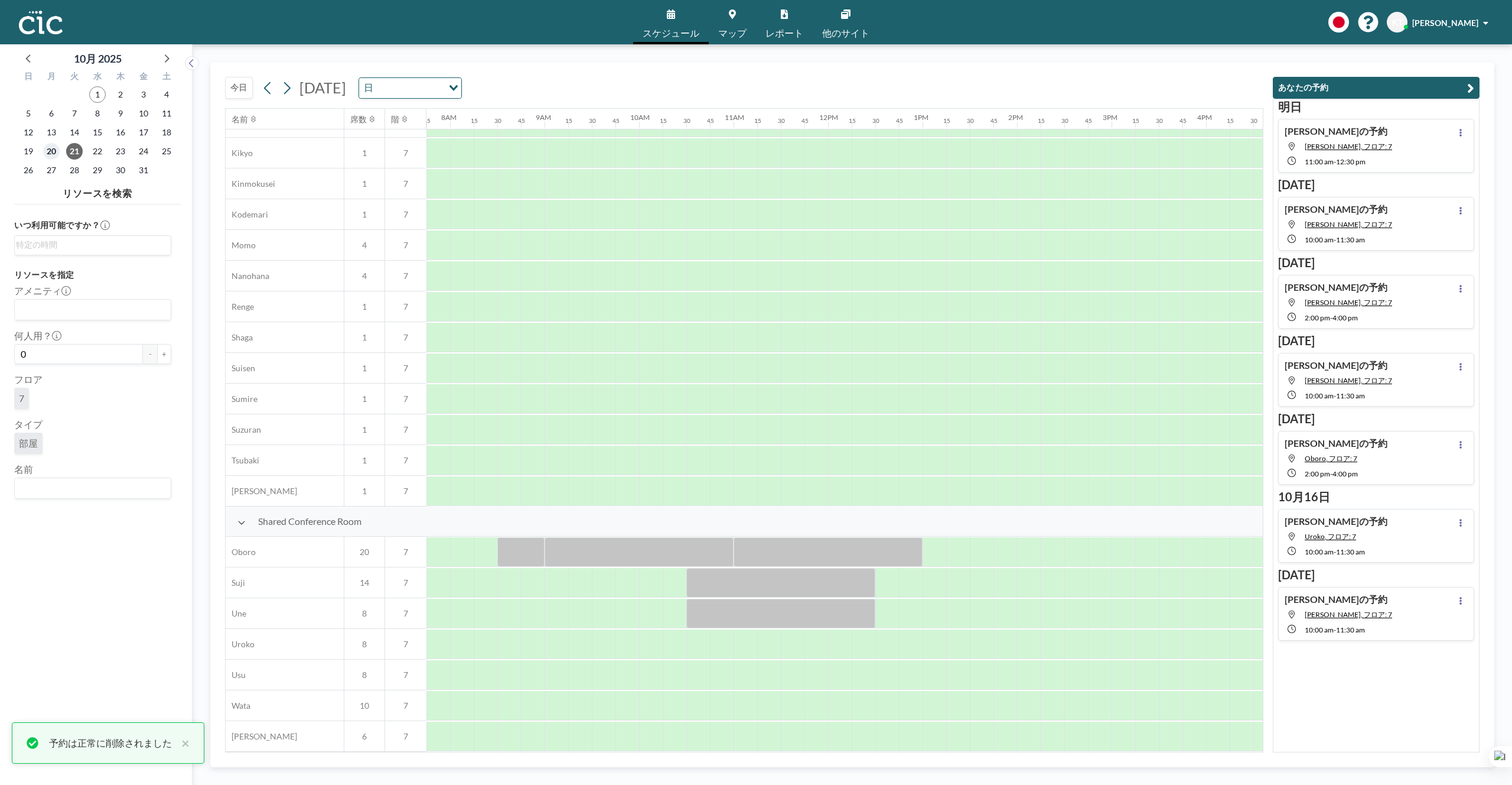
click at [48, 154] on span "20" at bounding box center [51, 151] width 17 height 17
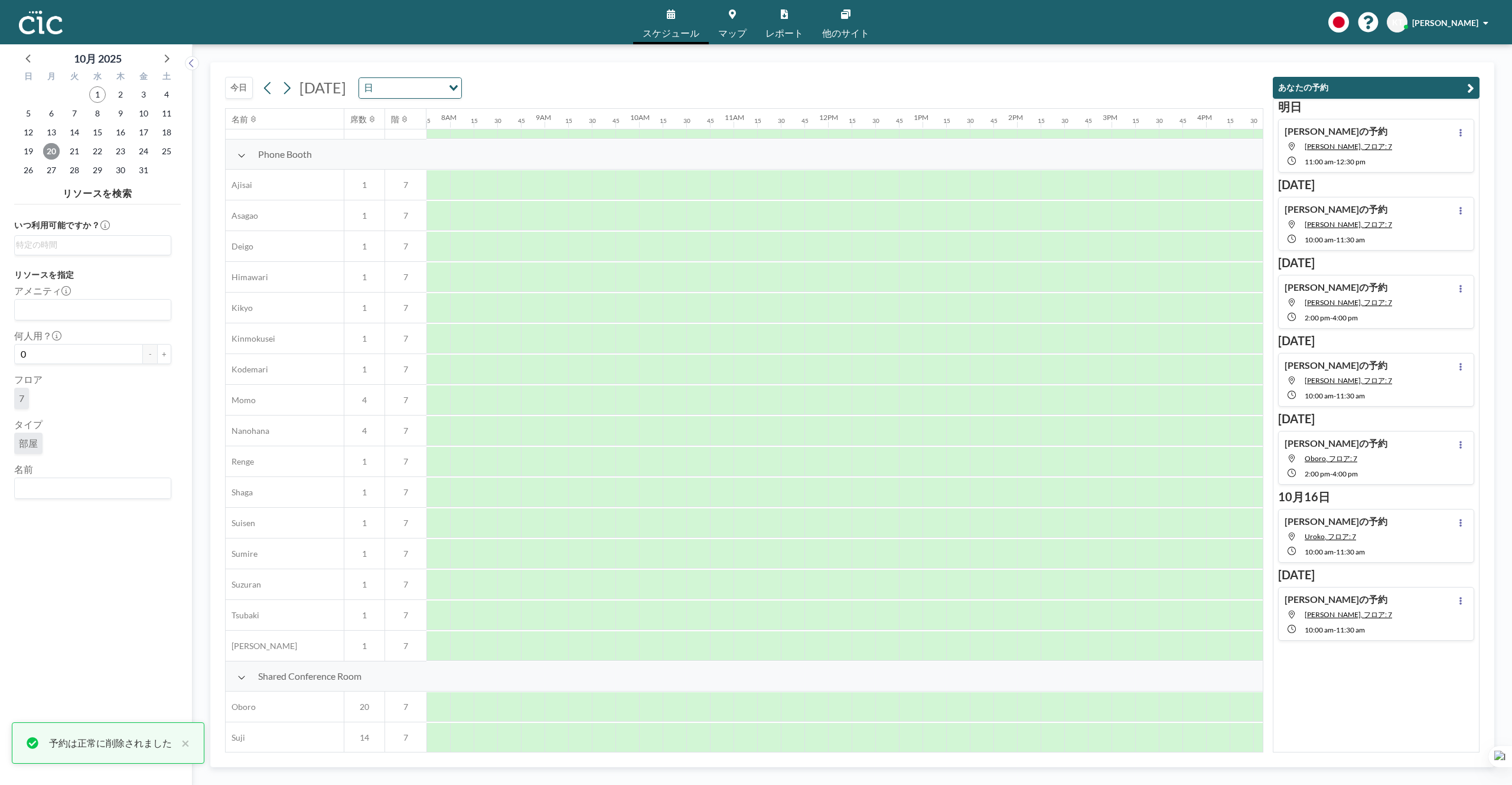
scroll to position [490, 733]
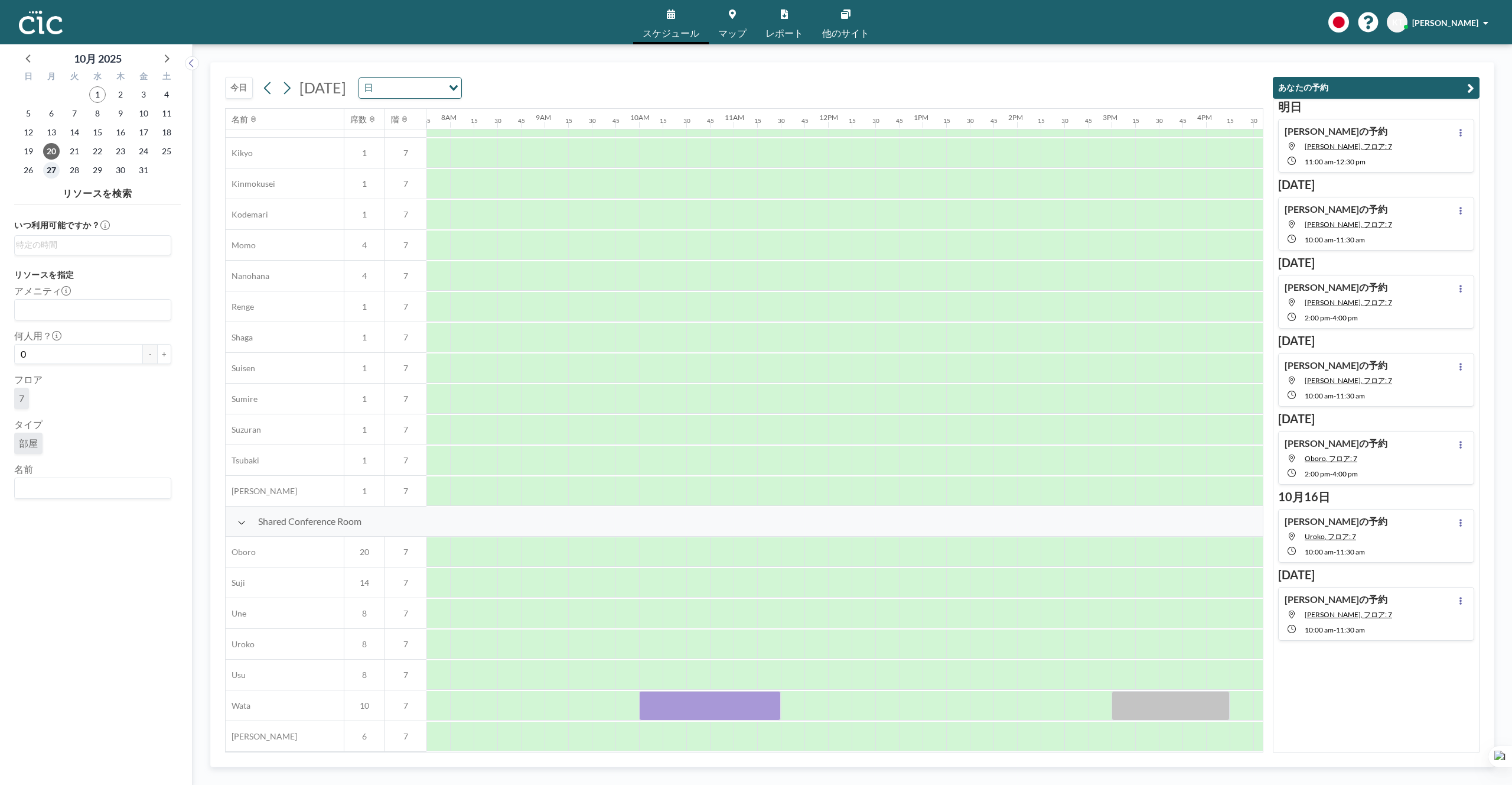
click at [50, 171] on span "27" at bounding box center [51, 170] width 17 height 17
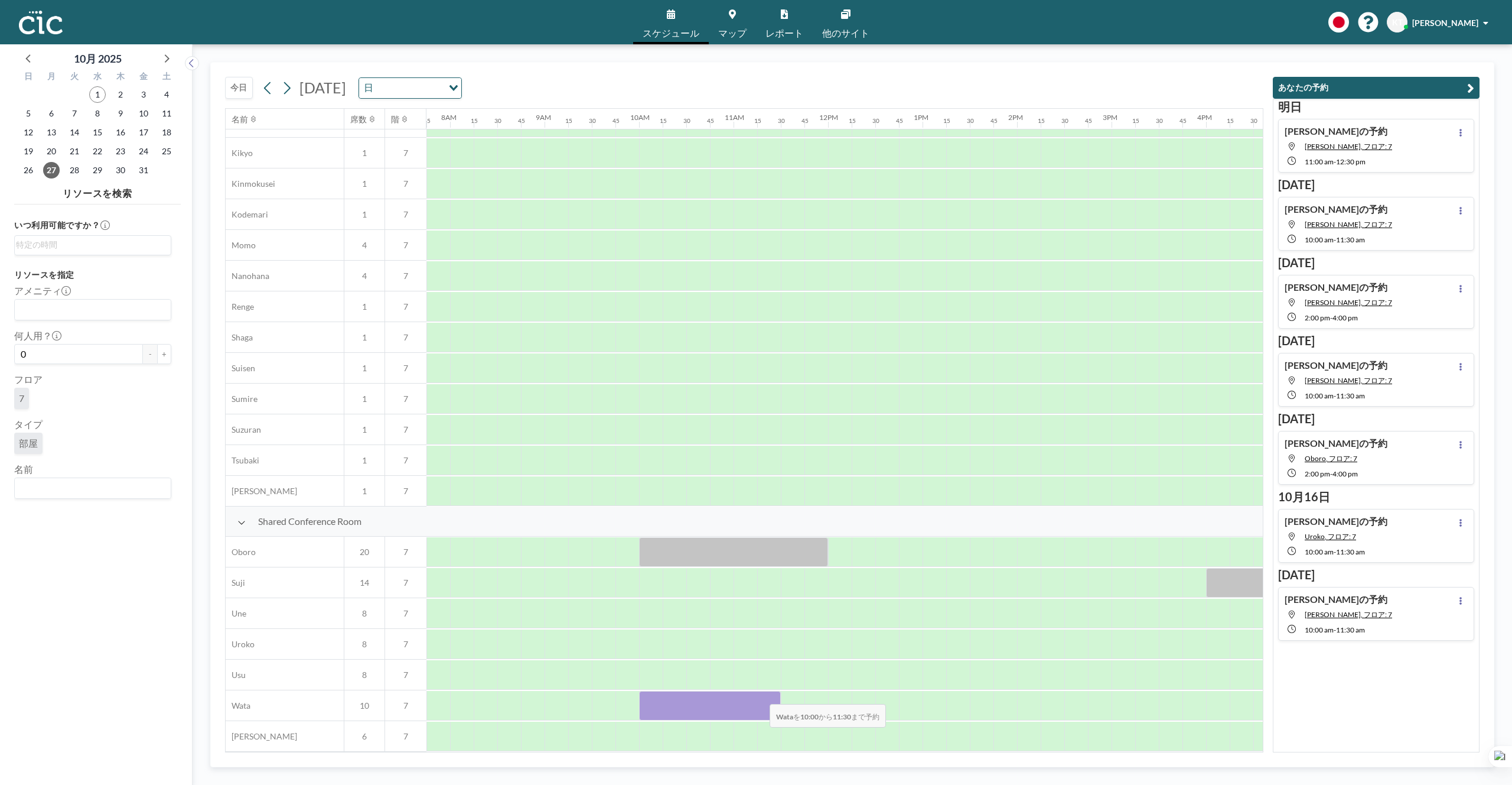
drag, startPoint x: 645, startPoint y: 692, endPoint x: 760, endPoint y: 696, distance: 115.1
click at [760, 696] on div at bounding box center [710, 706] width 142 height 29
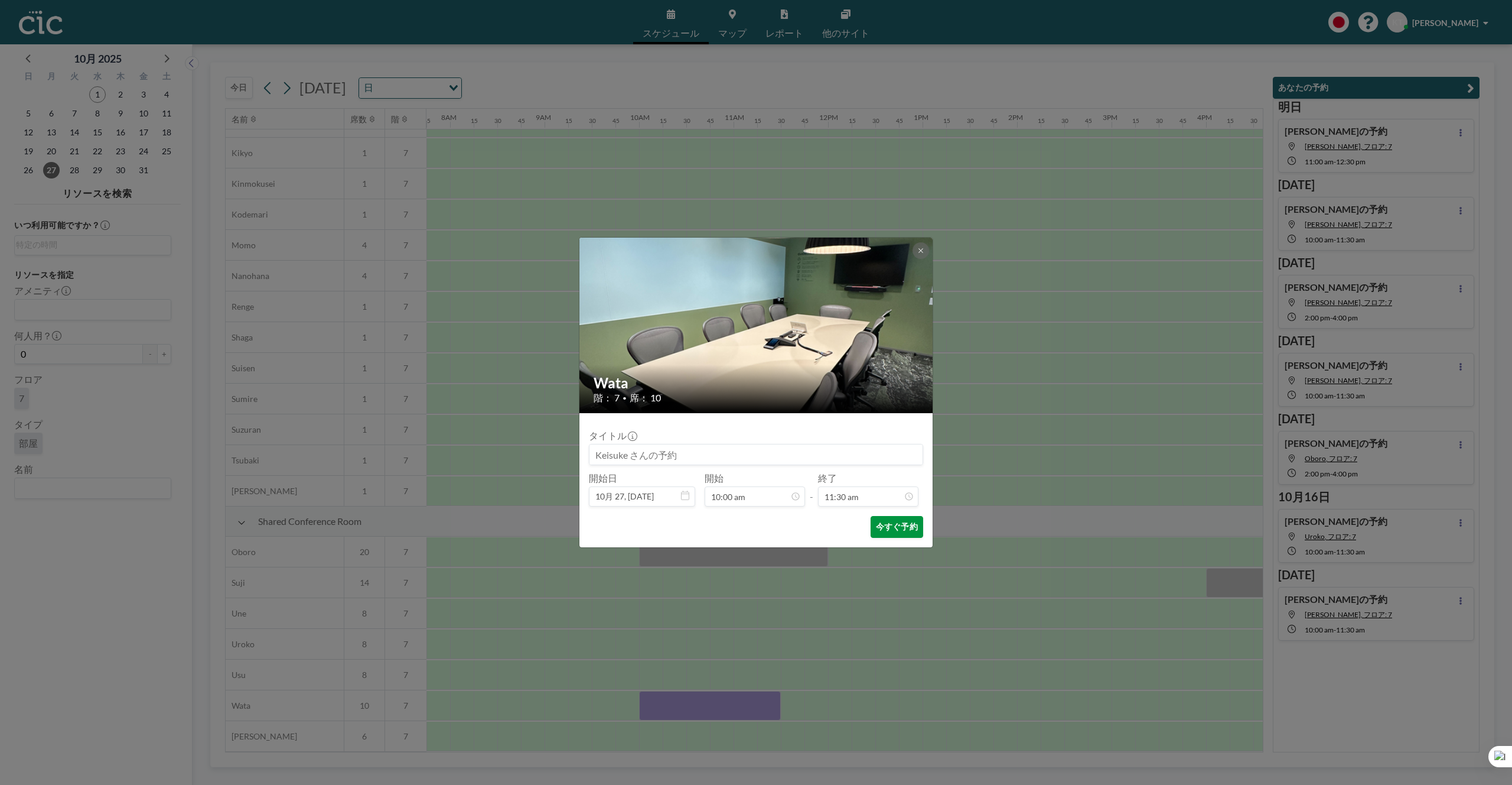
click at [877, 533] on button "今すぐ予約" at bounding box center [896, 527] width 53 height 21
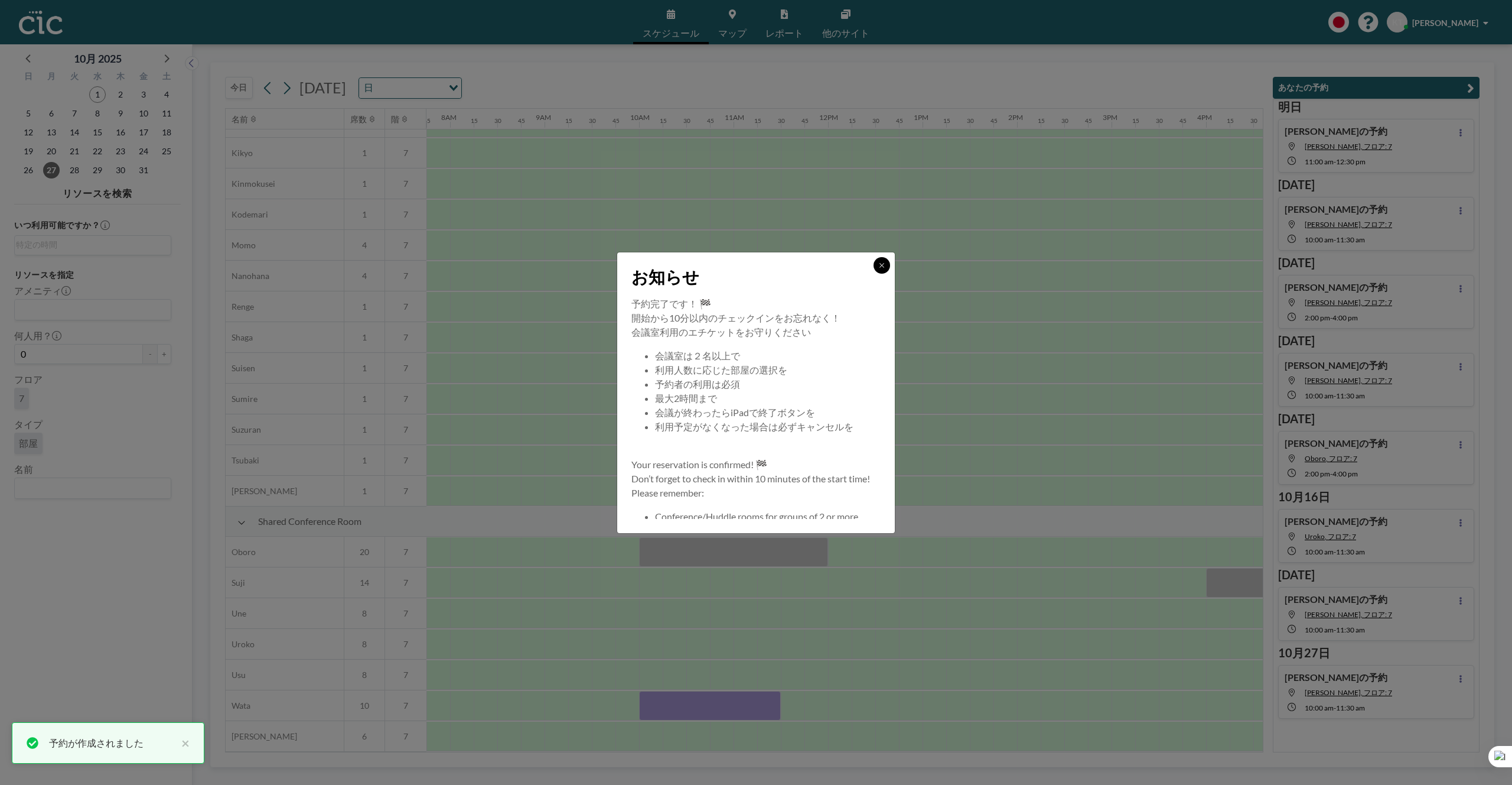
click at [877, 259] on button at bounding box center [882, 265] width 17 height 17
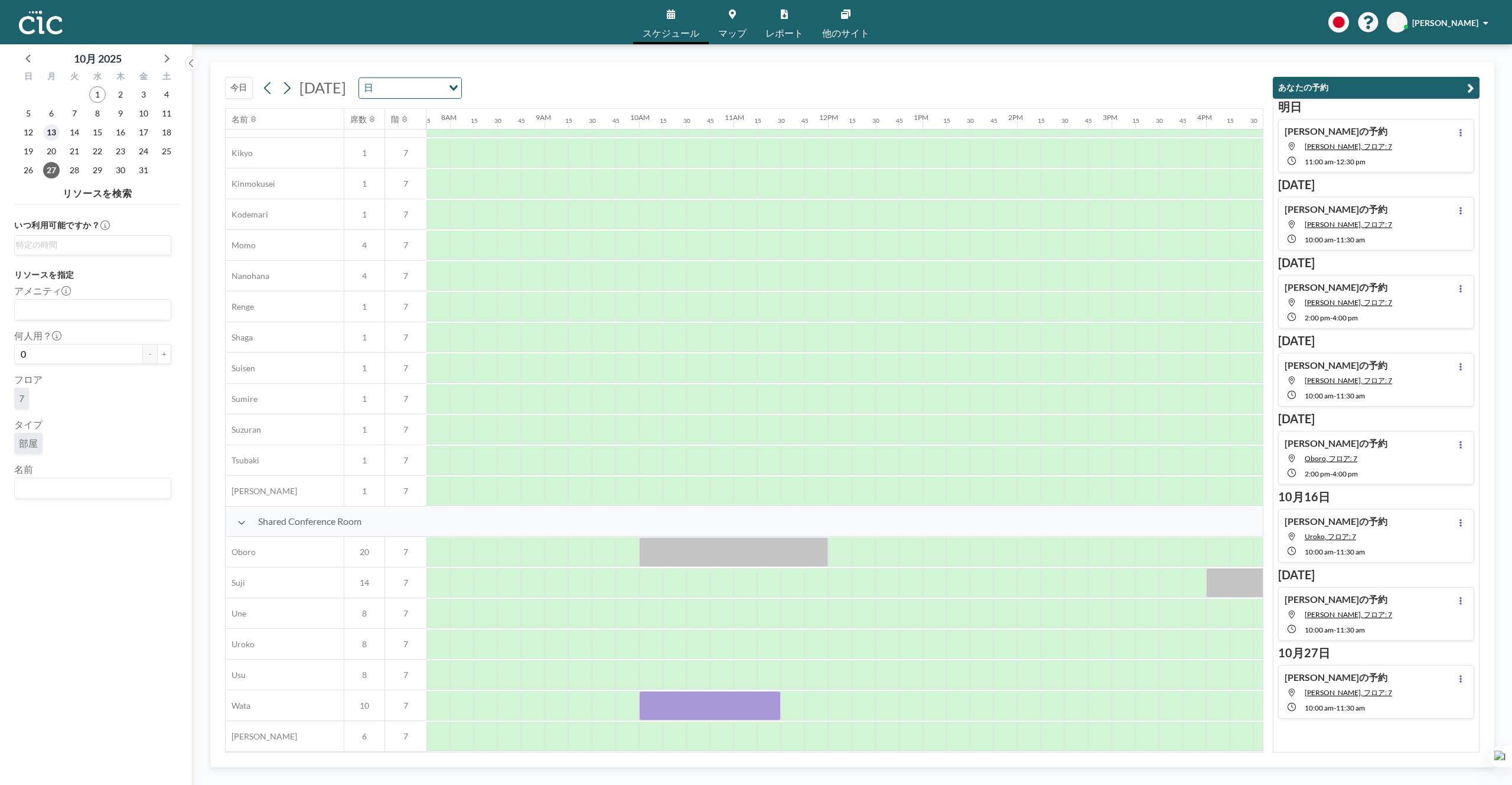
click at [51, 134] on span "13" at bounding box center [51, 132] width 17 height 17
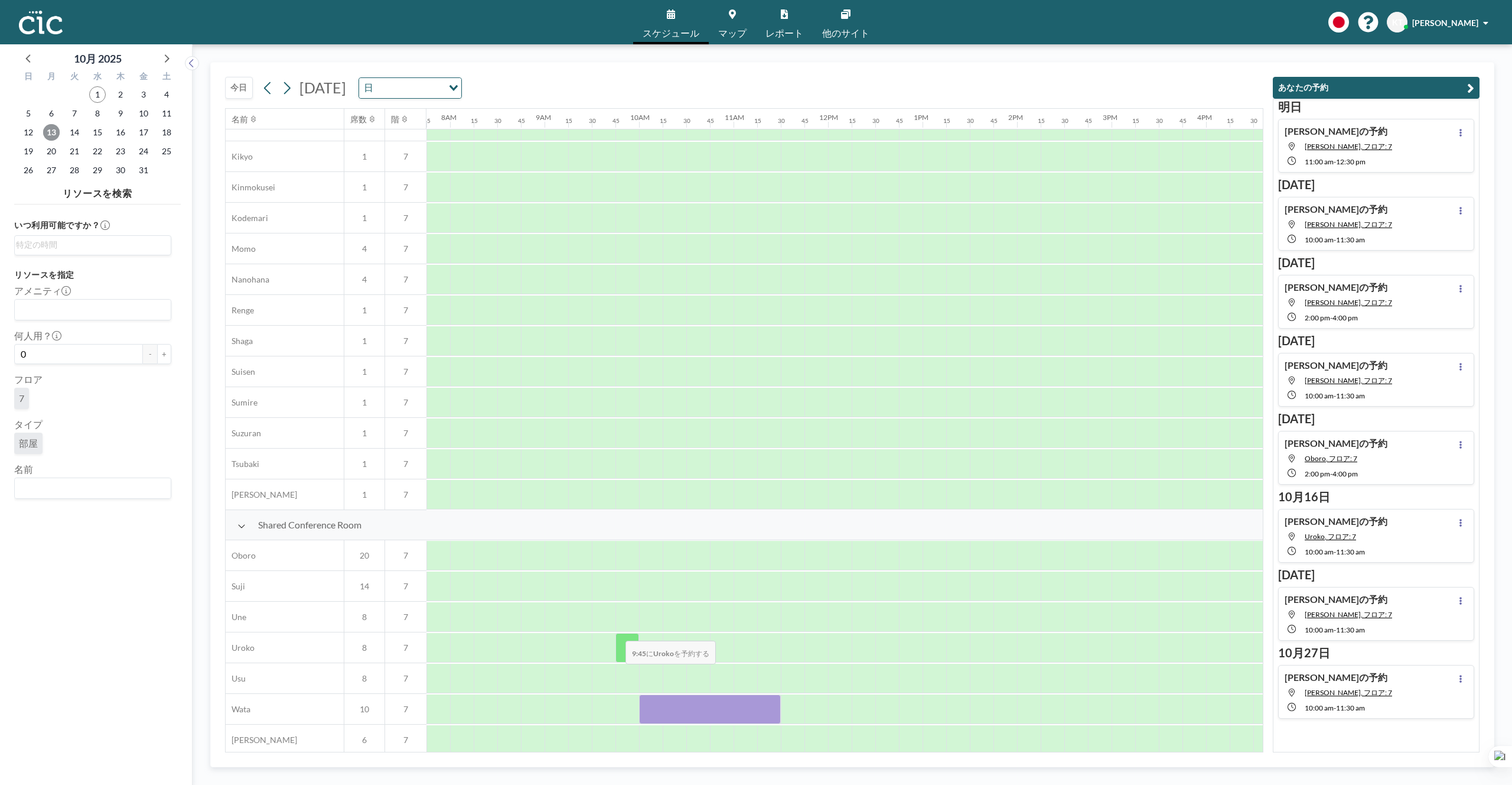
scroll to position [490, 733]
click at [662, 691] on div at bounding box center [710, 706] width 142 height 29
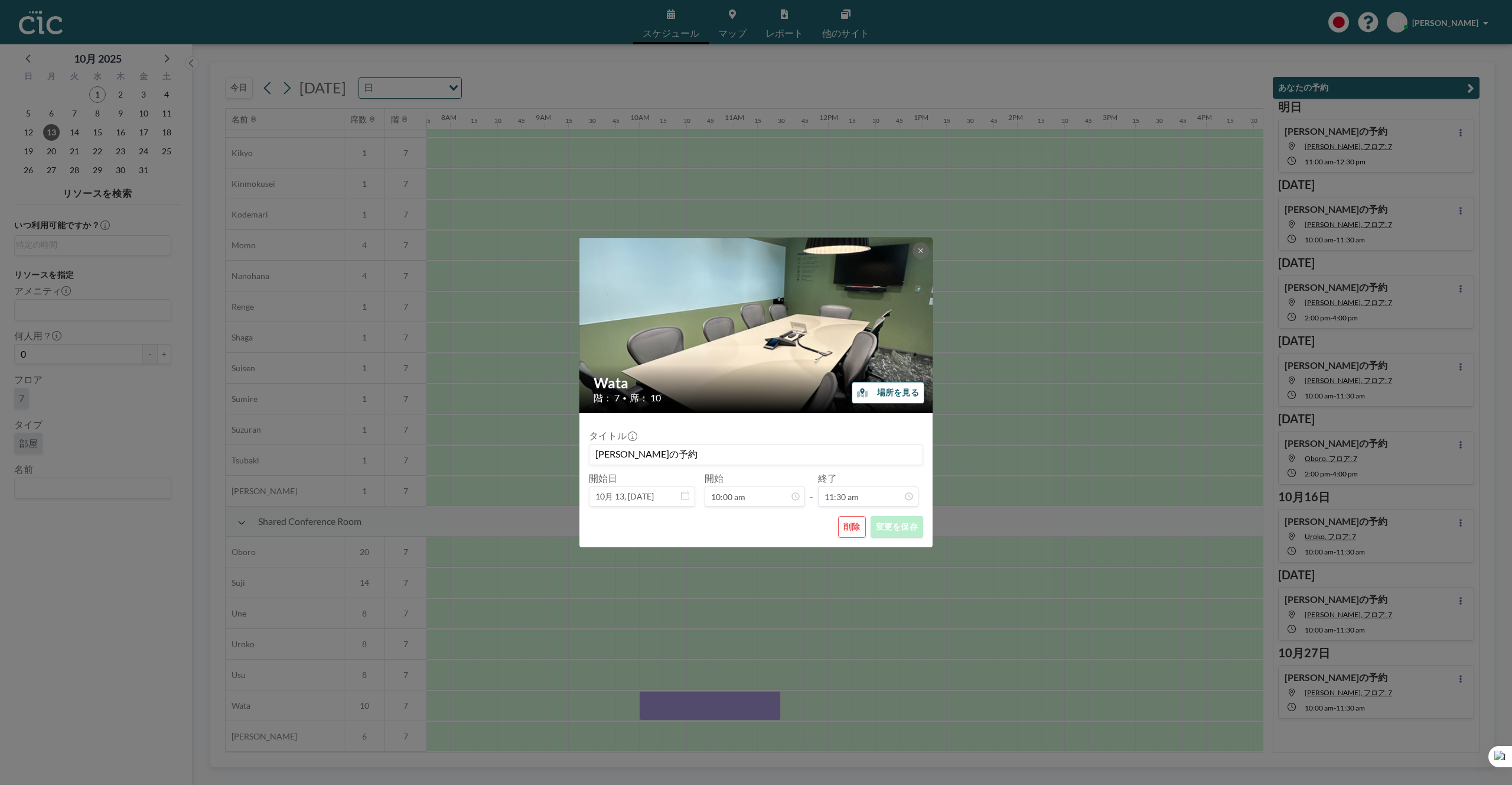
click at [852, 530] on button "削除" at bounding box center [852, 527] width 28 height 21
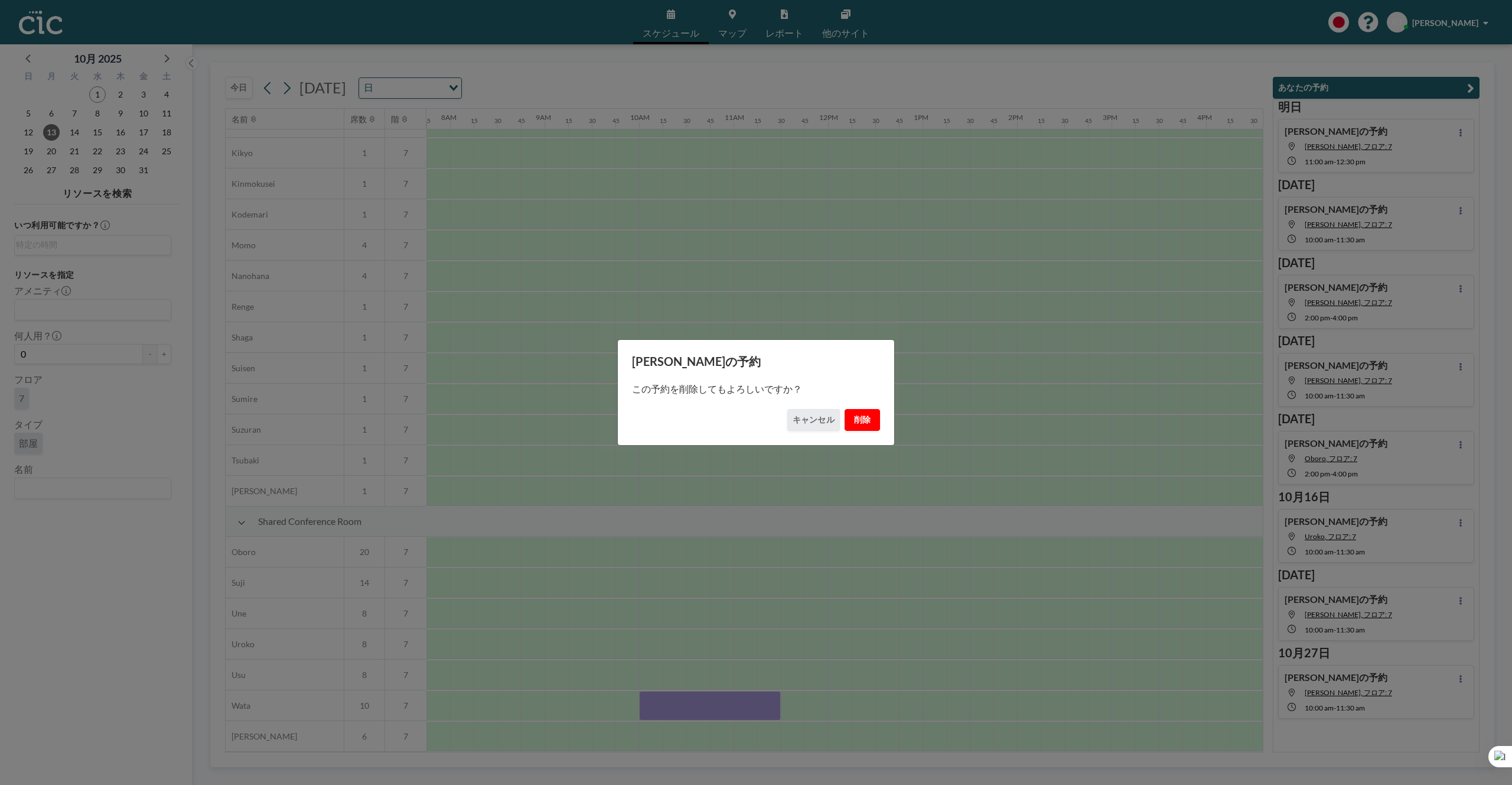
click at [868, 427] on button "削除" at bounding box center [862, 420] width 36 height 21
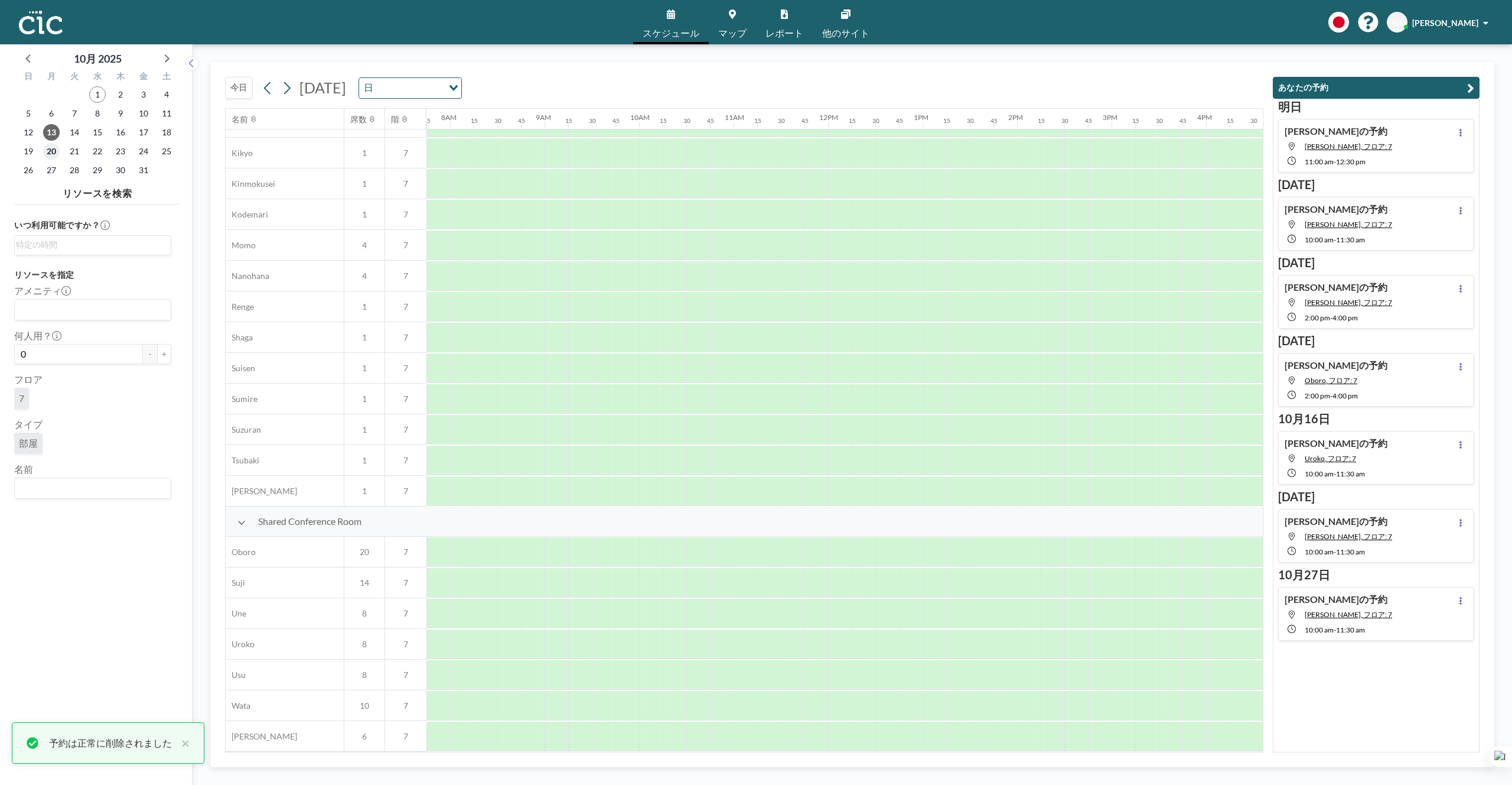
click at [51, 154] on span "20" at bounding box center [51, 151] width 17 height 17
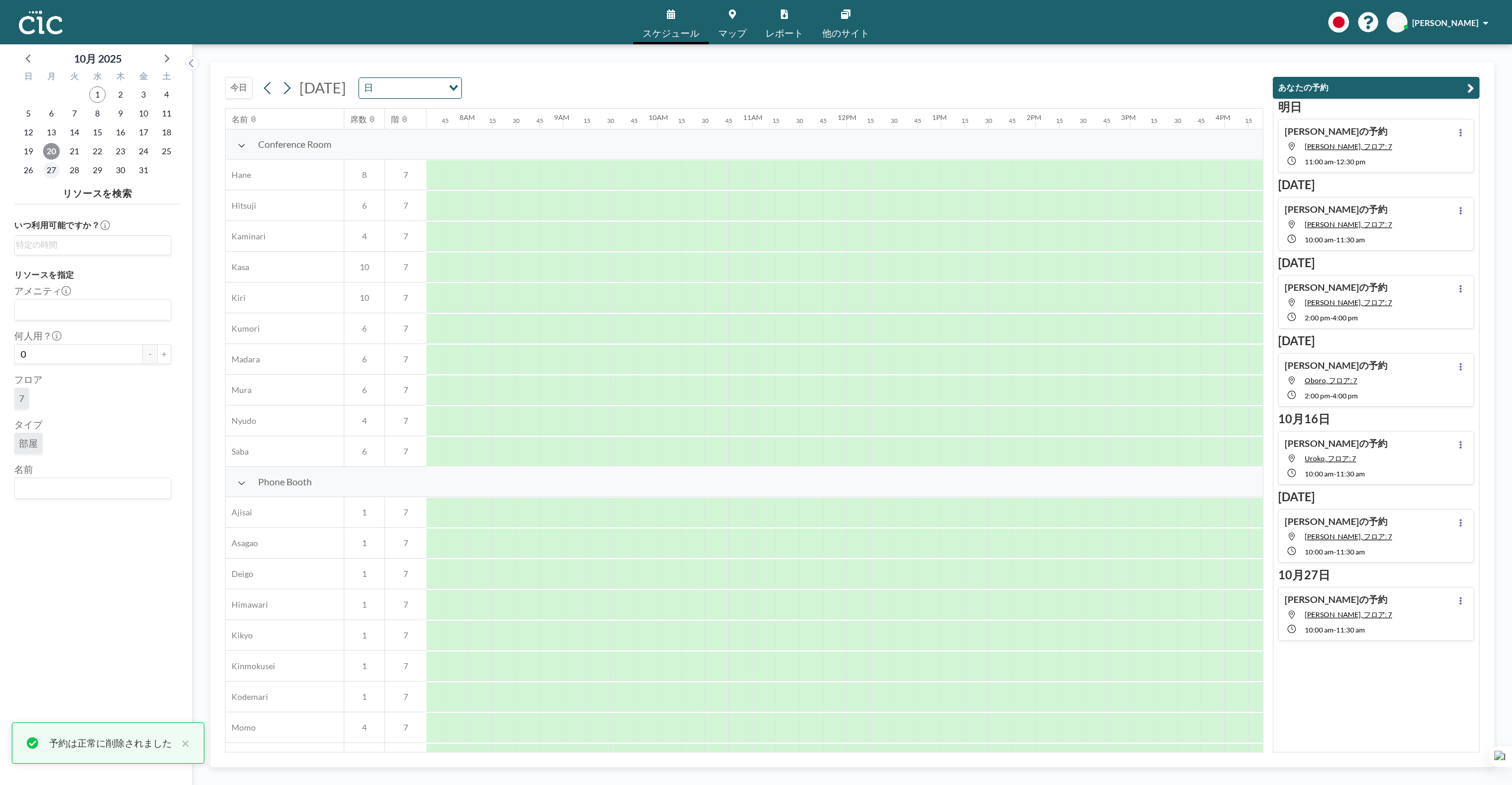
scroll to position [0, 733]
click at [50, 171] on span "27" at bounding box center [51, 170] width 17 height 17
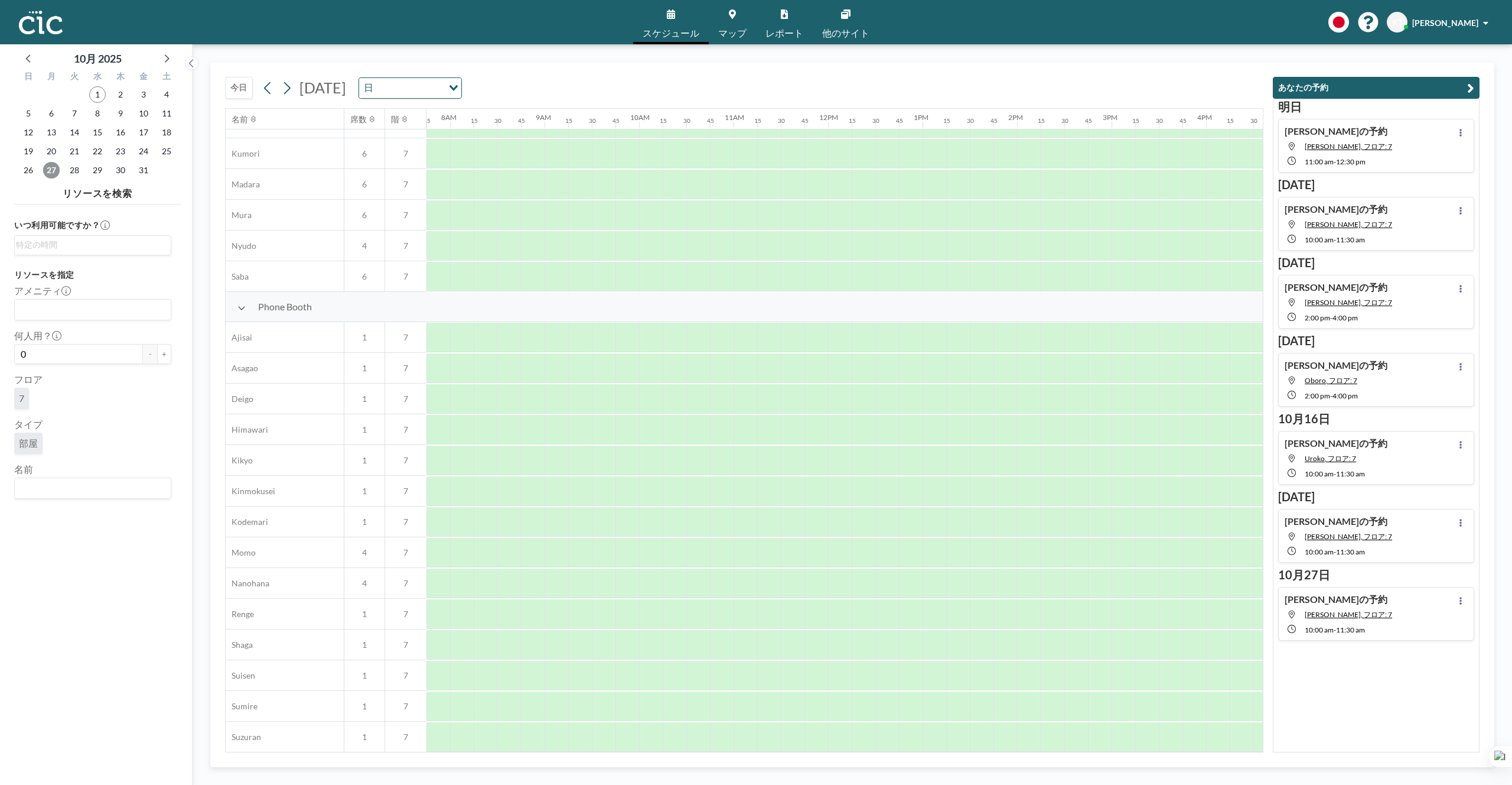
scroll to position [490, 733]
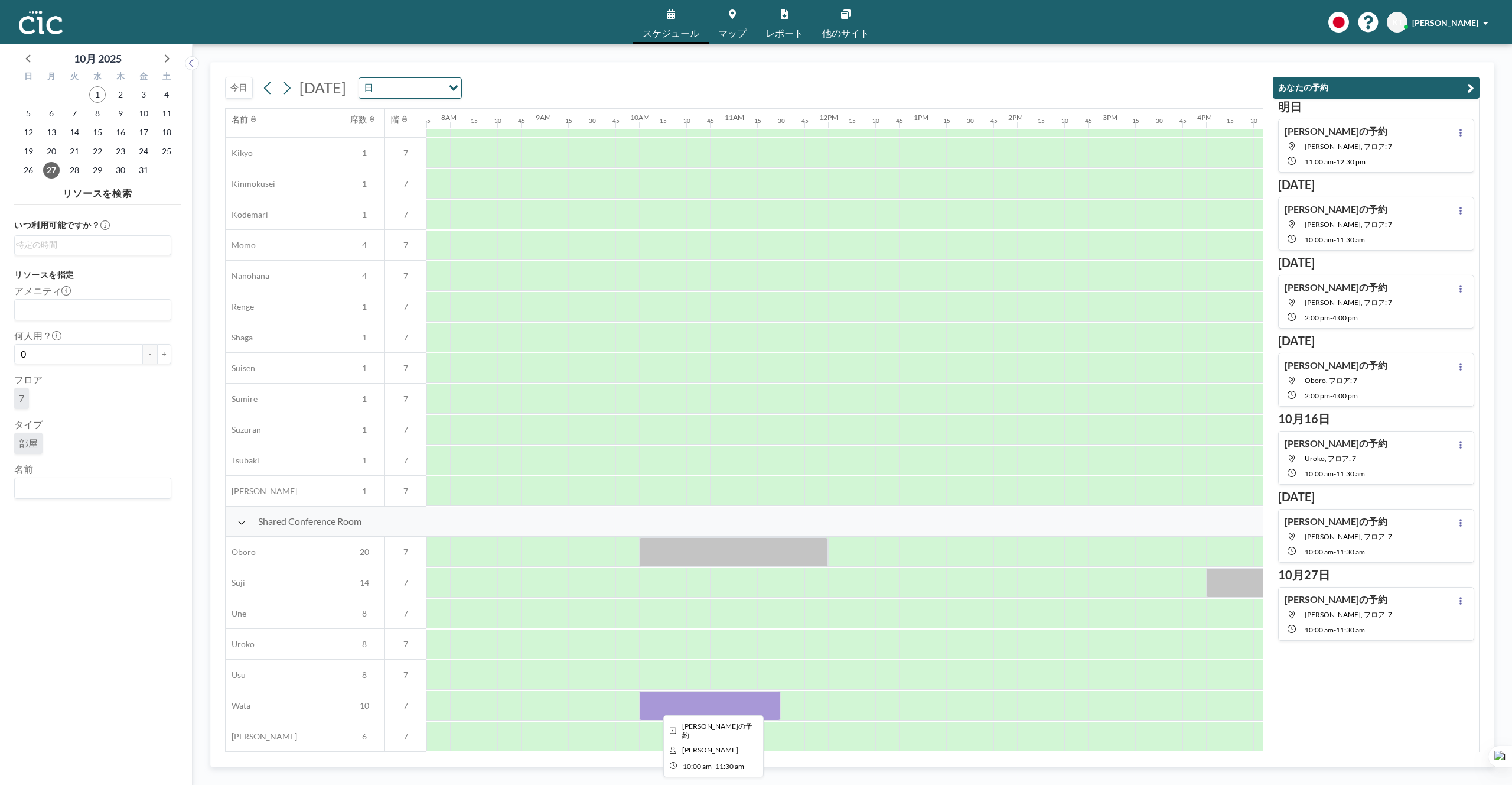
click at [740, 691] on div at bounding box center [710, 706] width 142 height 29
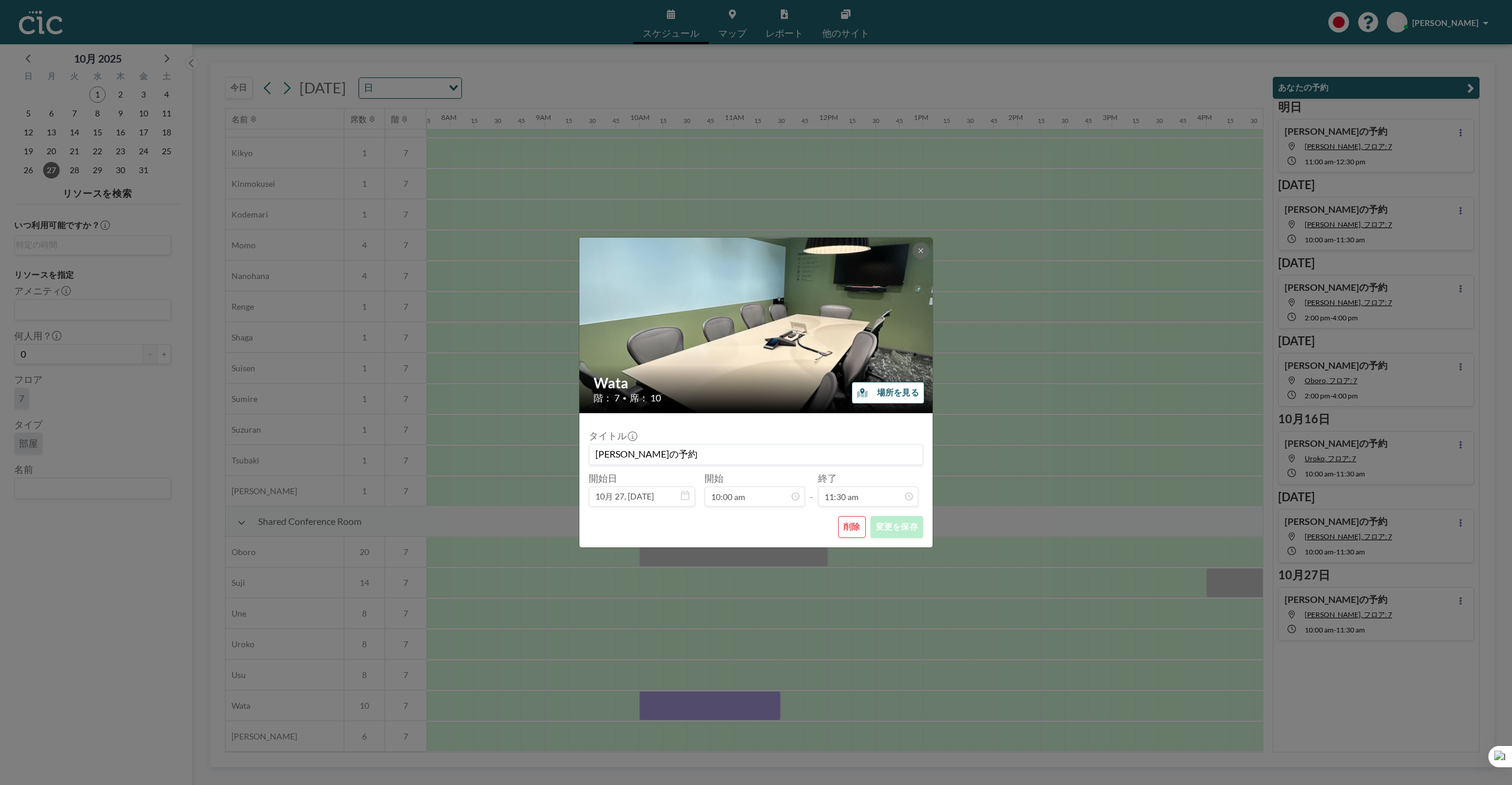
click at [852, 537] on button "削除" at bounding box center [852, 527] width 28 height 21
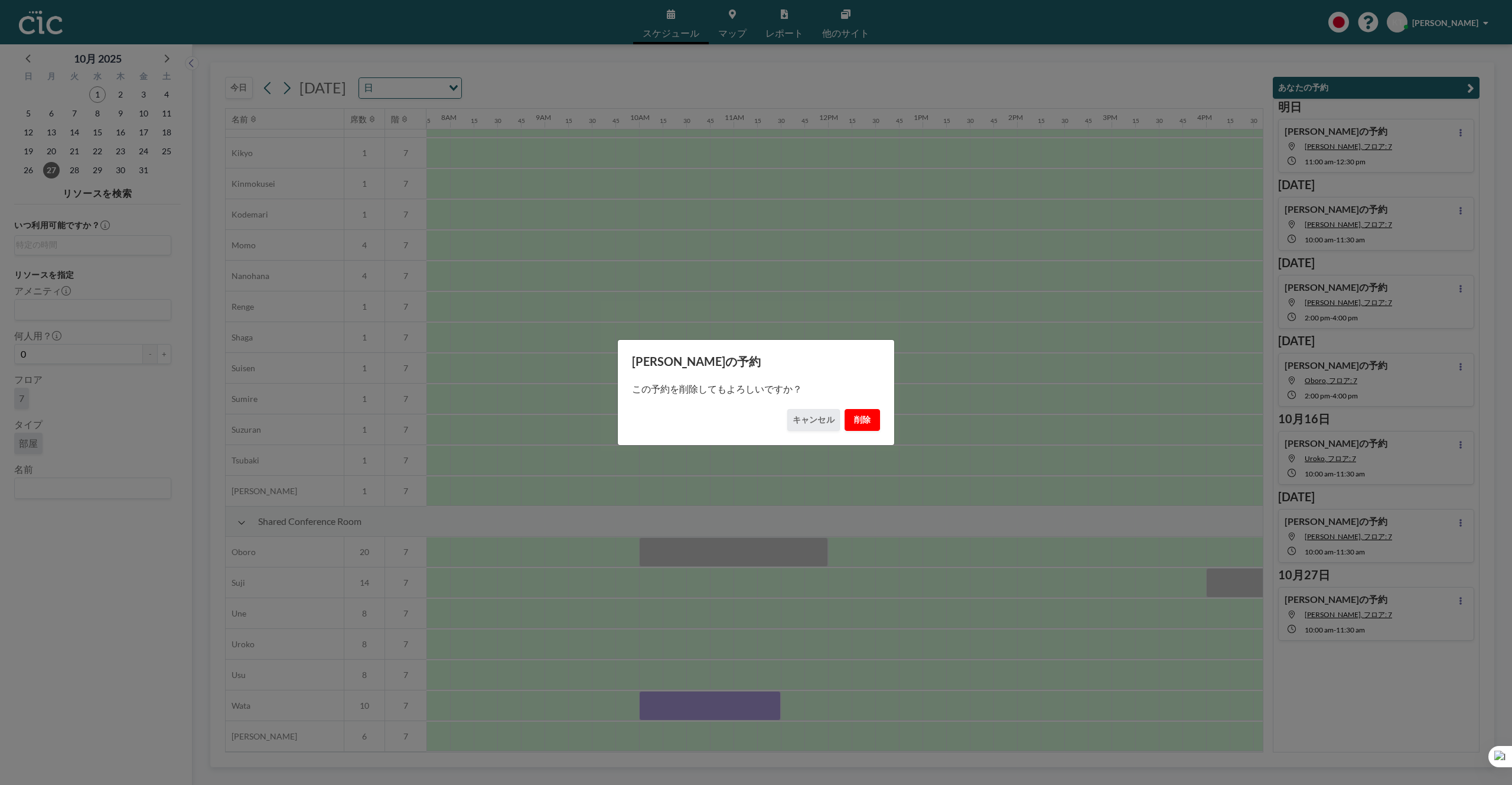
click at [860, 422] on button "削除" at bounding box center [862, 420] width 36 height 21
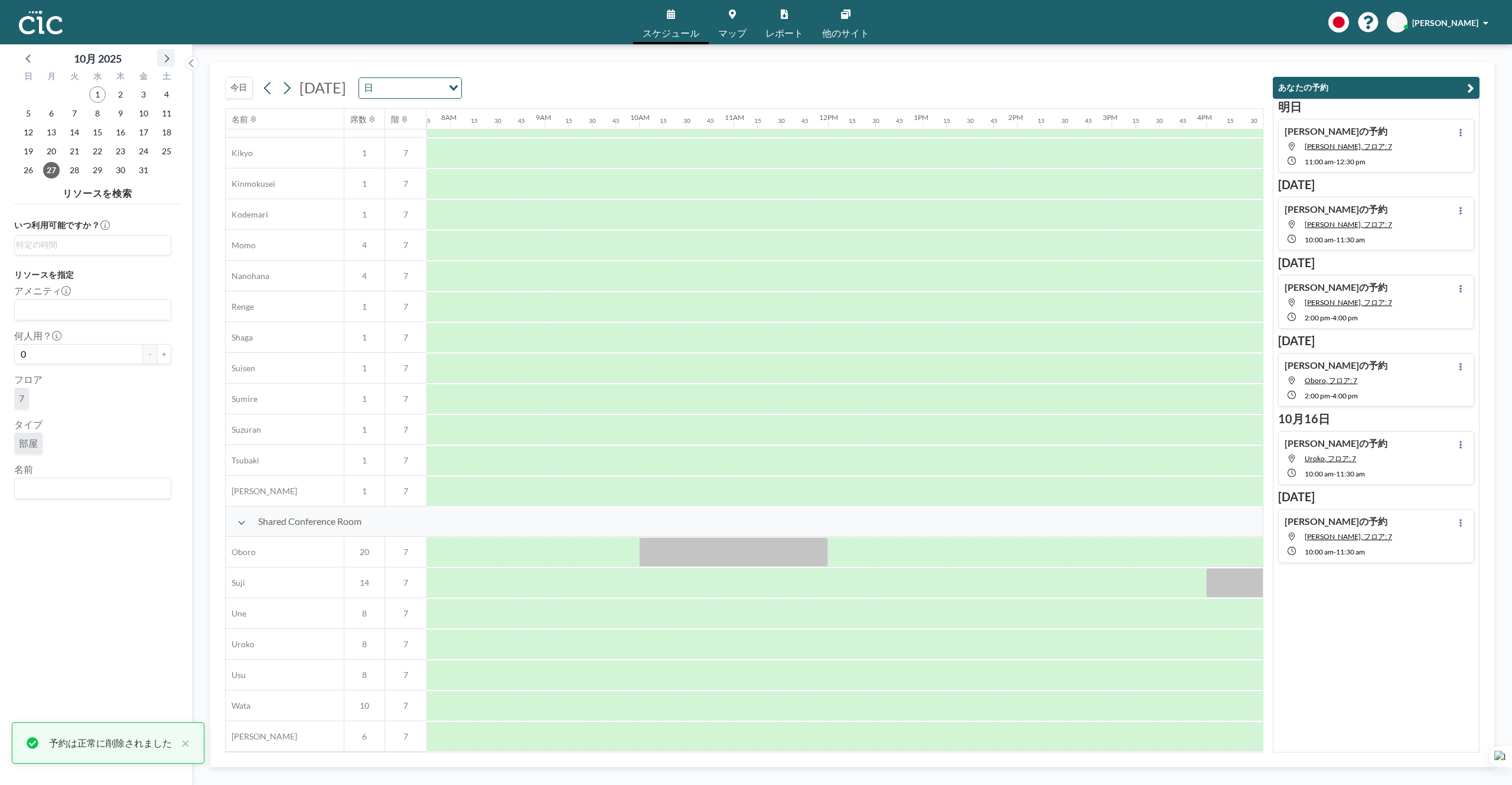
click at [168, 62] on icon at bounding box center [165, 57] width 15 height 15
click at [42, 113] on div "3" at bounding box center [52, 113] width 23 height 19
click at [47, 113] on span "3" at bounding box center [51, 113] width 17 height 17
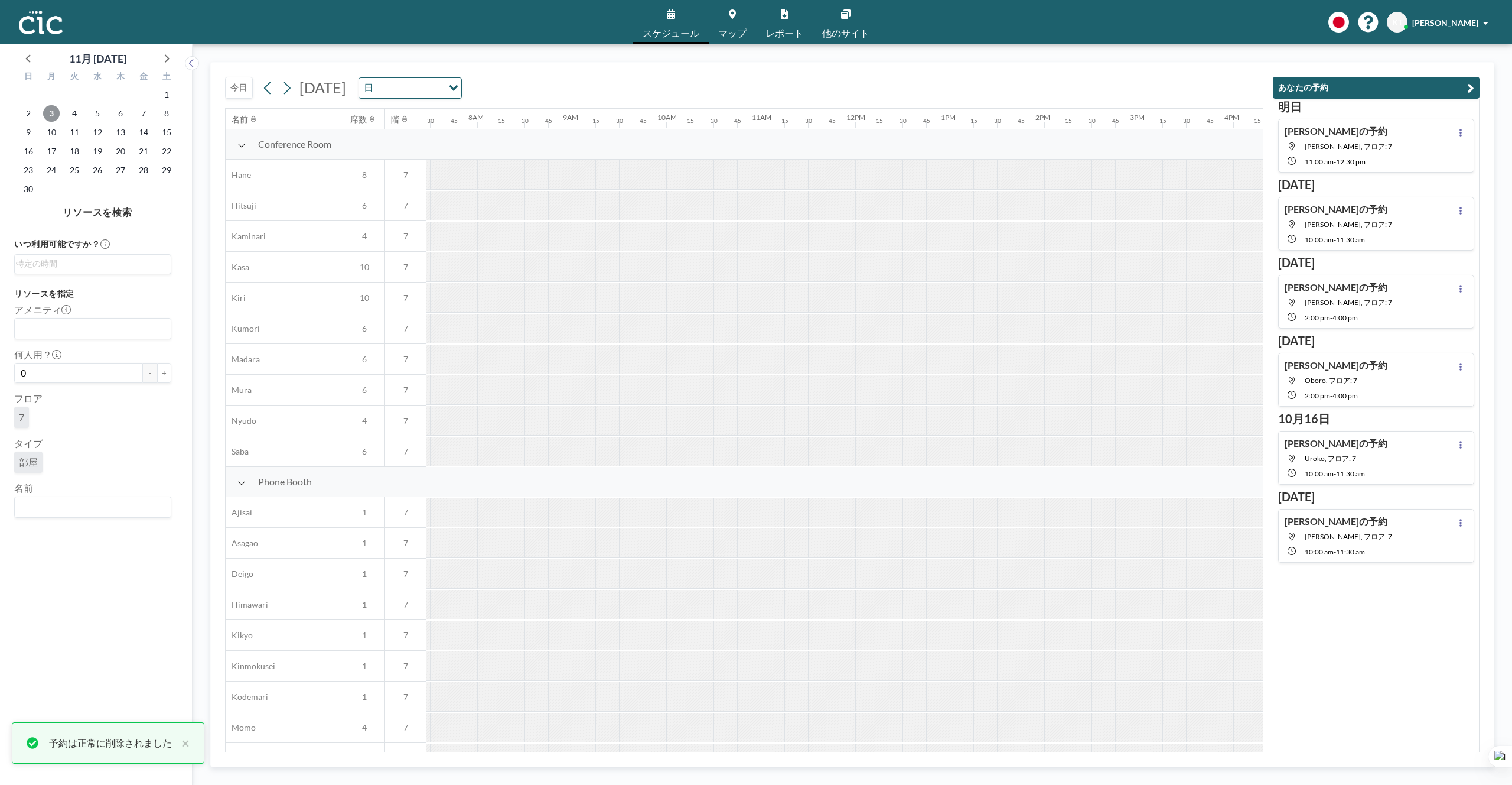
scroll to position [0, 733]
